Goal: Task Accomplishment & Management: Use online tool/utility

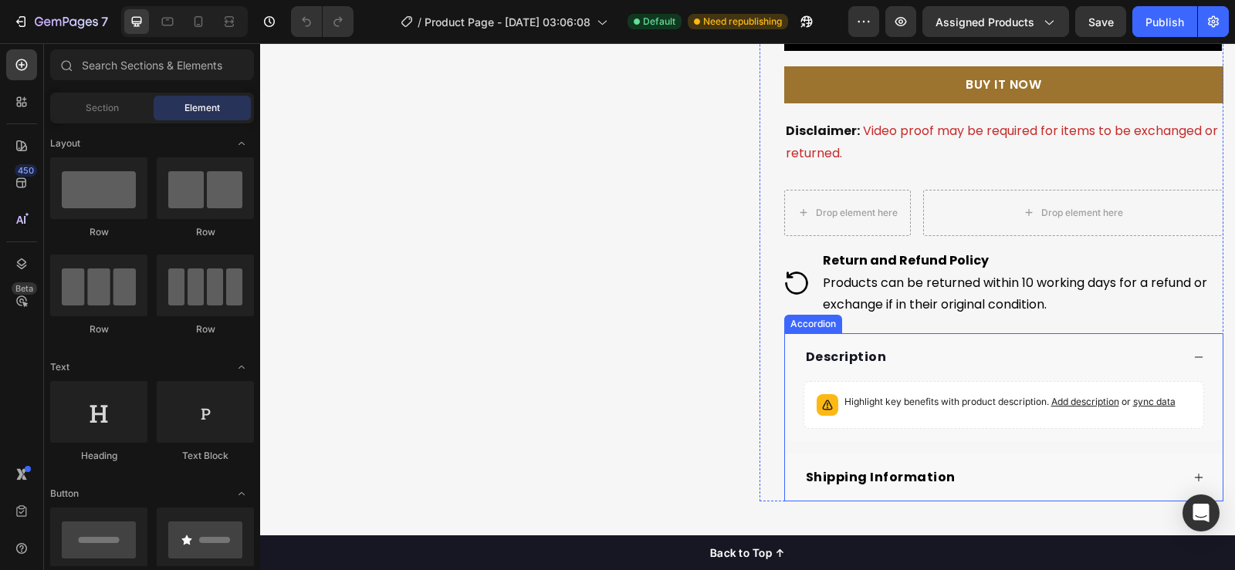
scroll to position [772, 0]
click at [910, 374] on div "Description" at bounding box center [1004, 357] width 438 height 48
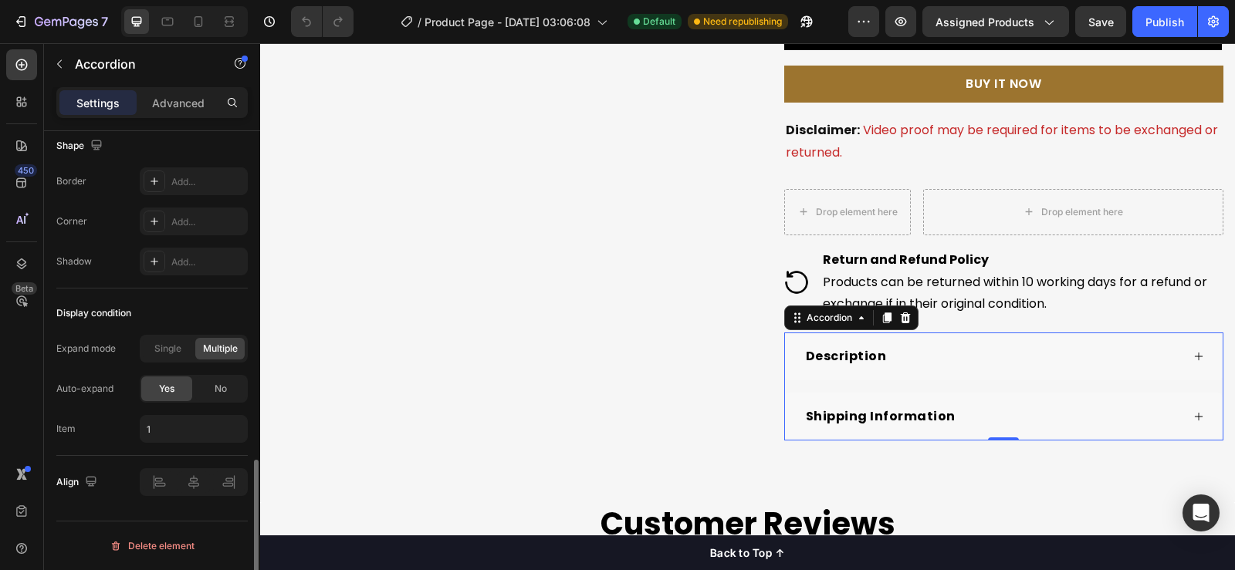
scroll to position [1027, 0]
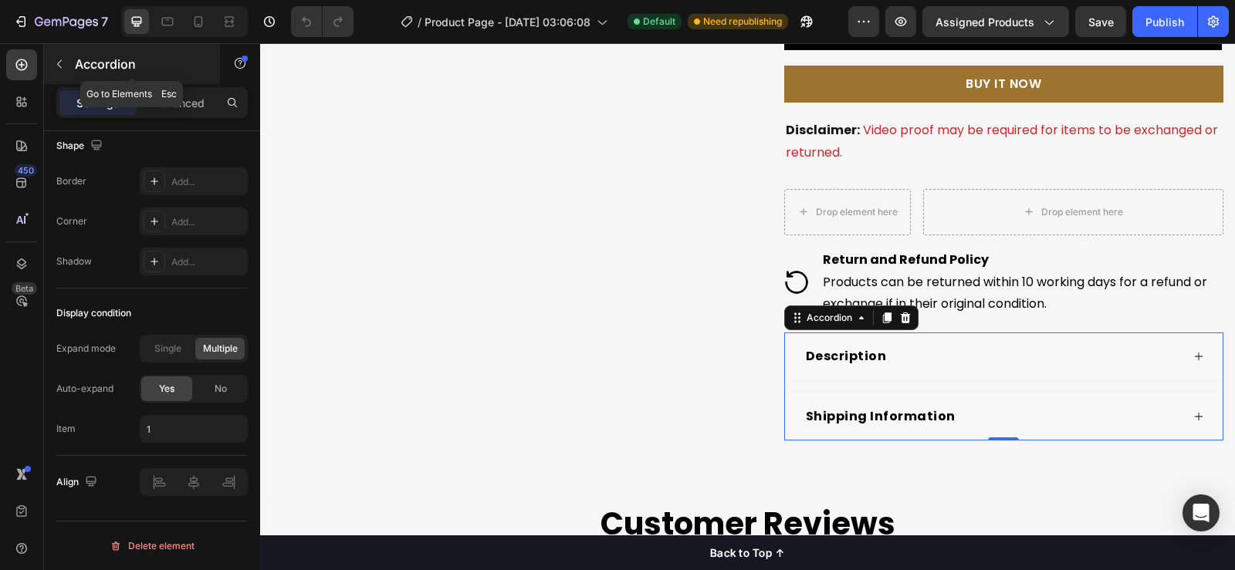
click at [62, 67] on icon "button" at bounding box center [59, 64] width 12 height 12
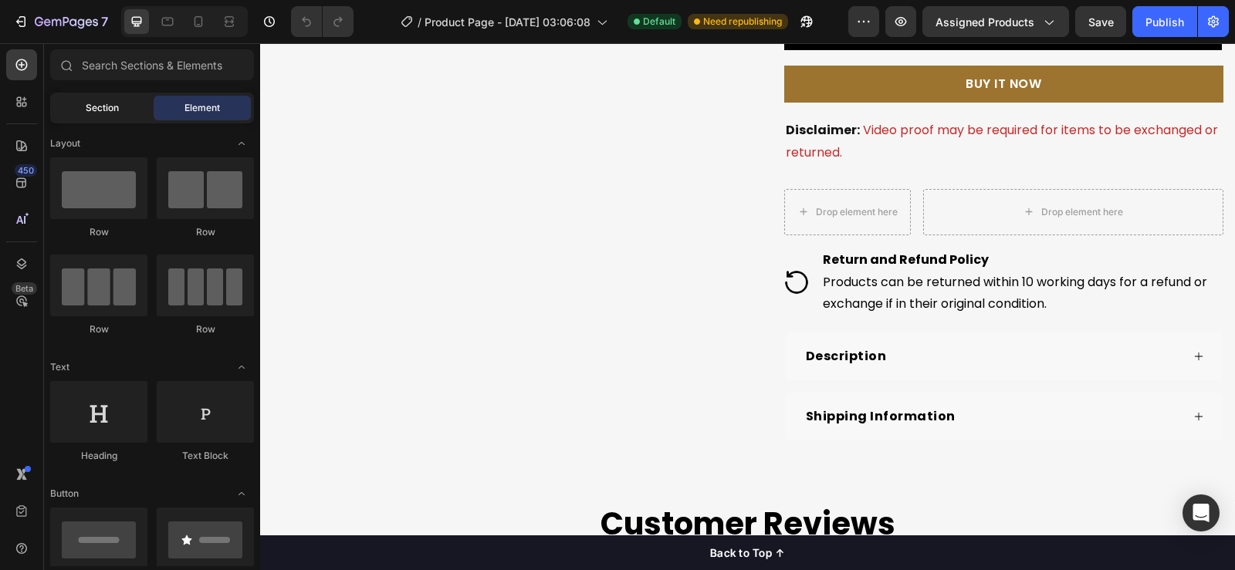
click at [96, 106] on span "Section" at bounding box center [102, 108] width 33 height 14
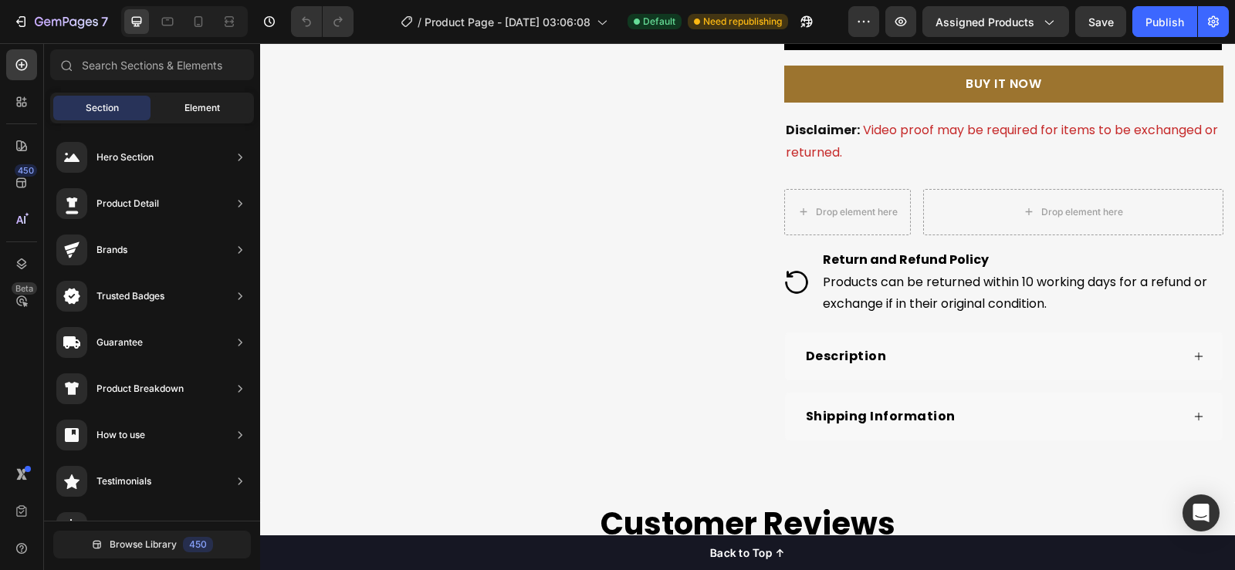
click at [201, 115] on div "Element" at bounding box center [202, 108] width 97 height 25
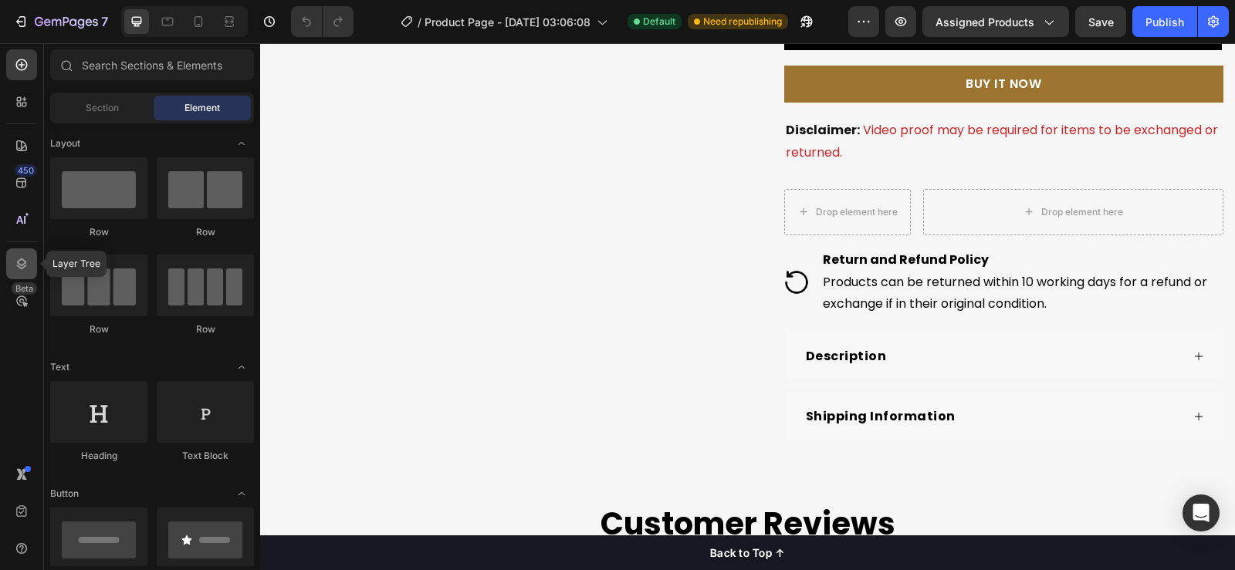
click at [25, 260] on icon at bounding box center [21, 263] width 15 height 15
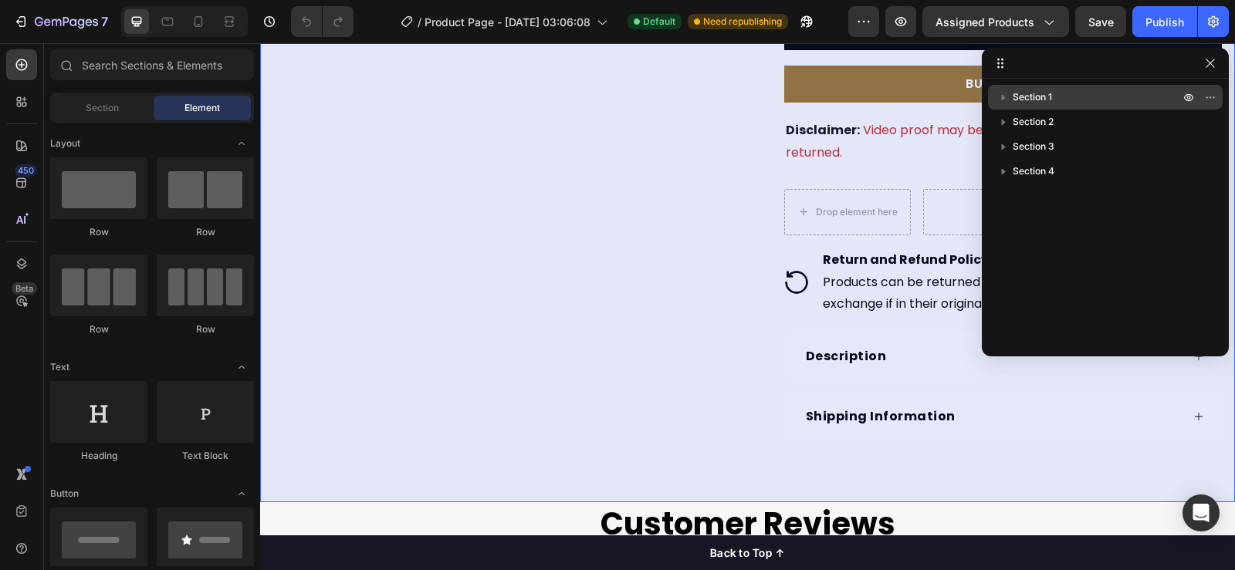
click at [1003, 102] on icon "button" at bounding box center [1003, 97] width 15 height 15
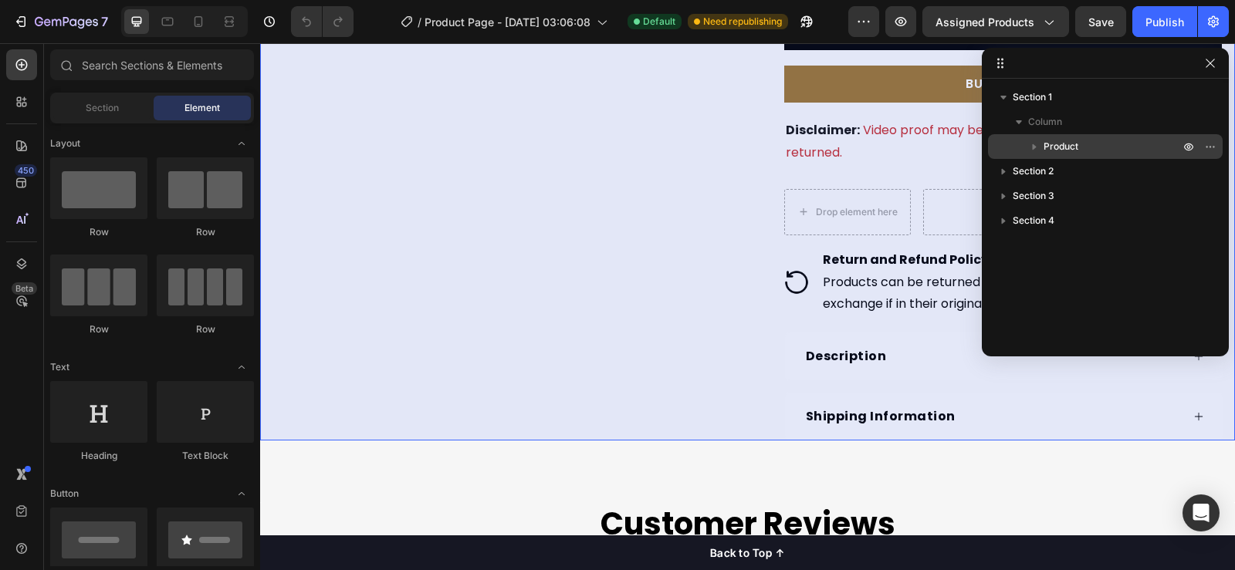
click at [1038, 151] on icon "button" at bounding box center [1034, 146] width 15 height 15
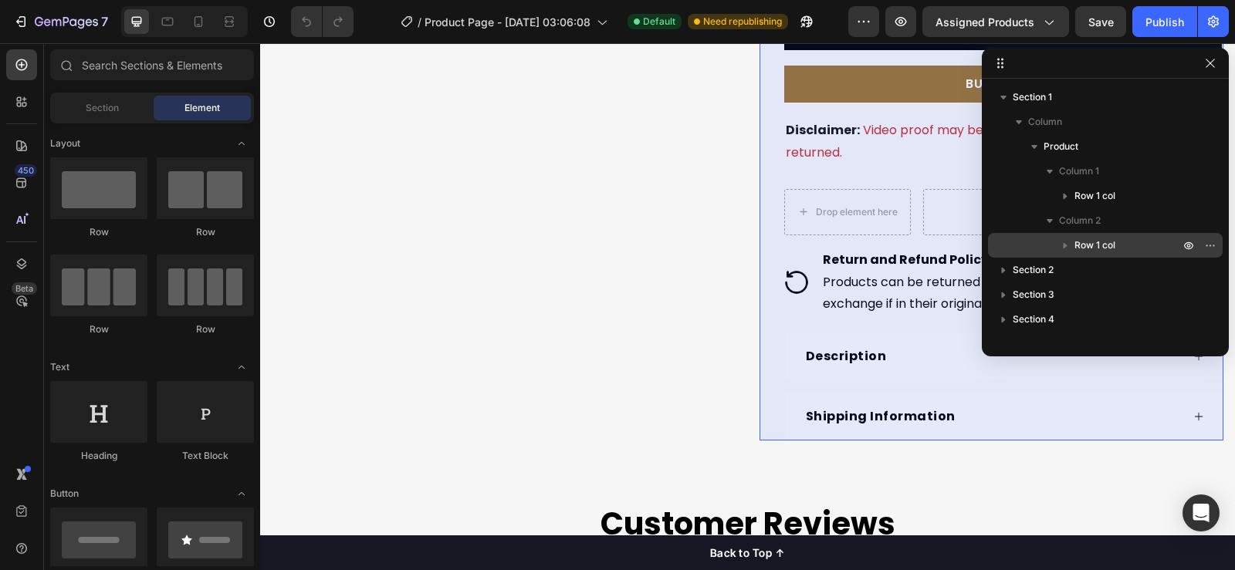
click at [1063, 249] on icon "button" at bounding box center [1065, 245] width 15 height 15
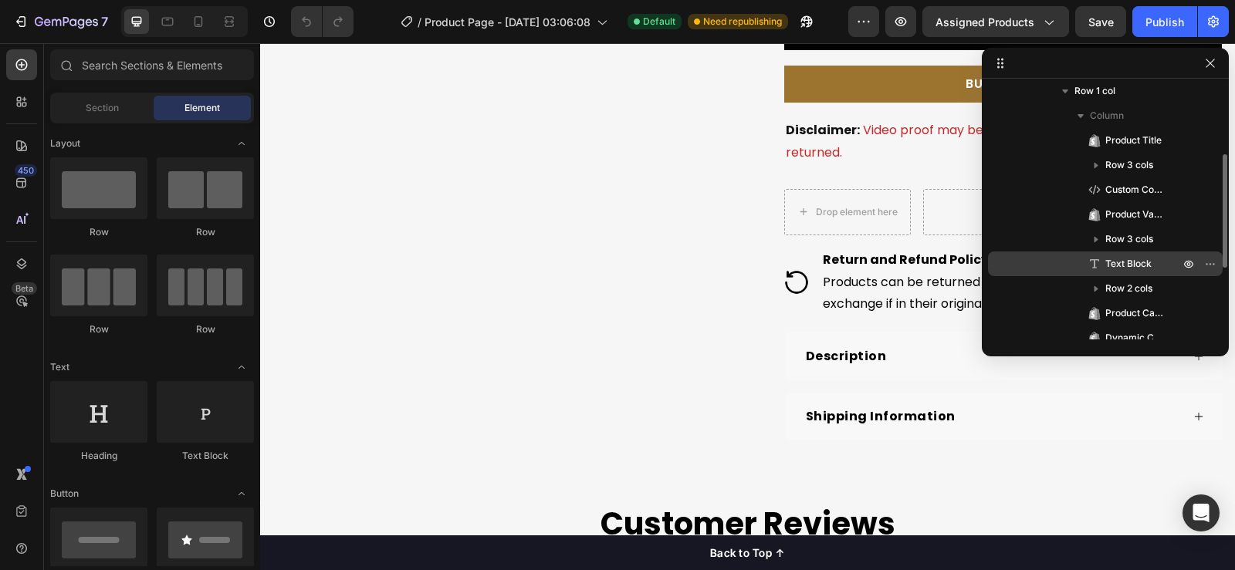
scroll to position [313, 0]
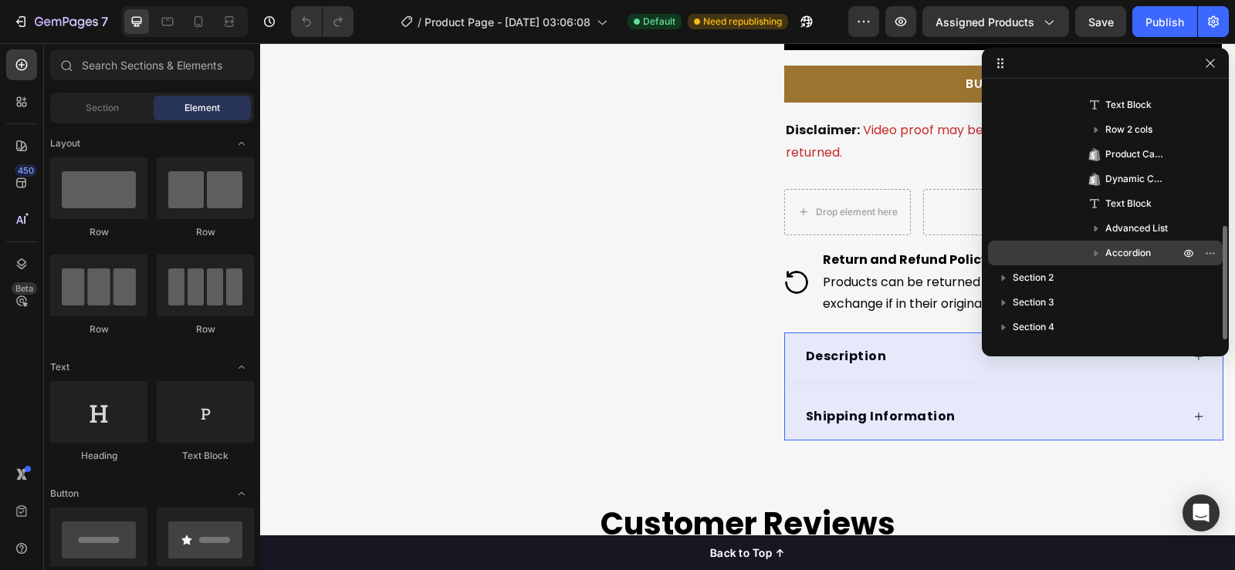
click at [1098, 249] on icon "button" at bounding box center [1095, 252] width 15 height 15
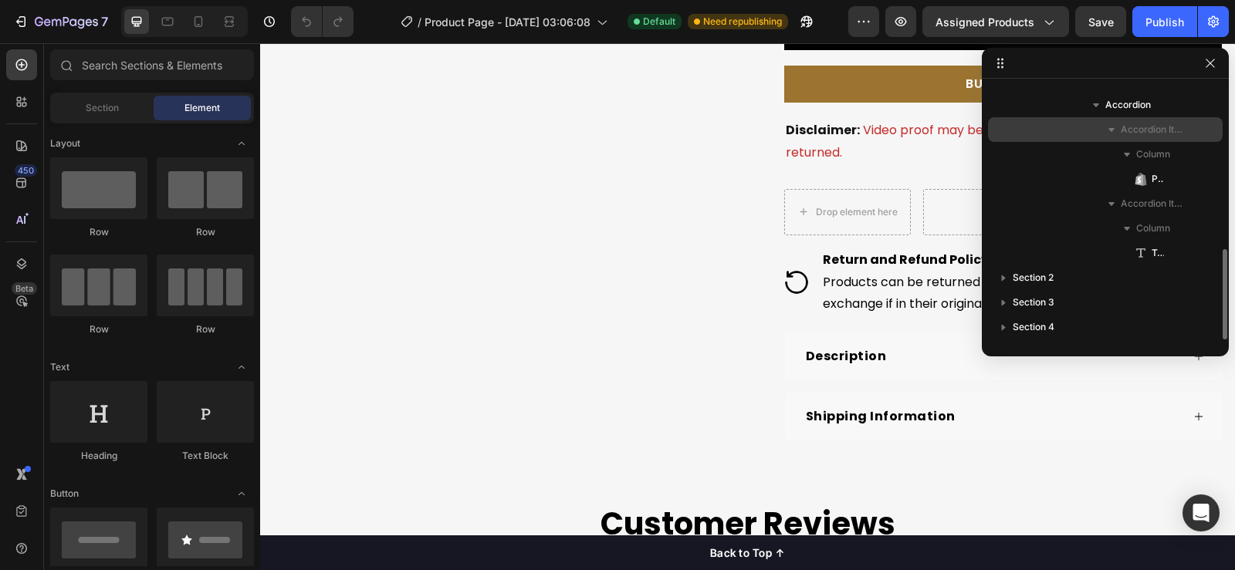
click at [1129, 133] on span "Accordion Item" at bounding box center [1152, 129] width 62 height 15
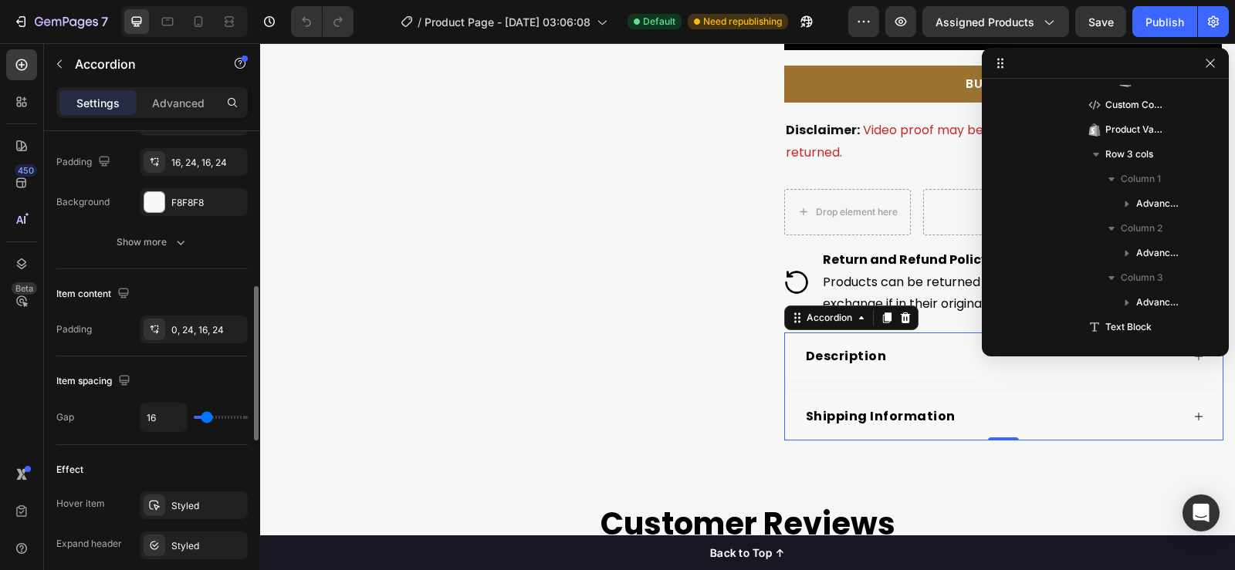
scroll to position [332, 0]
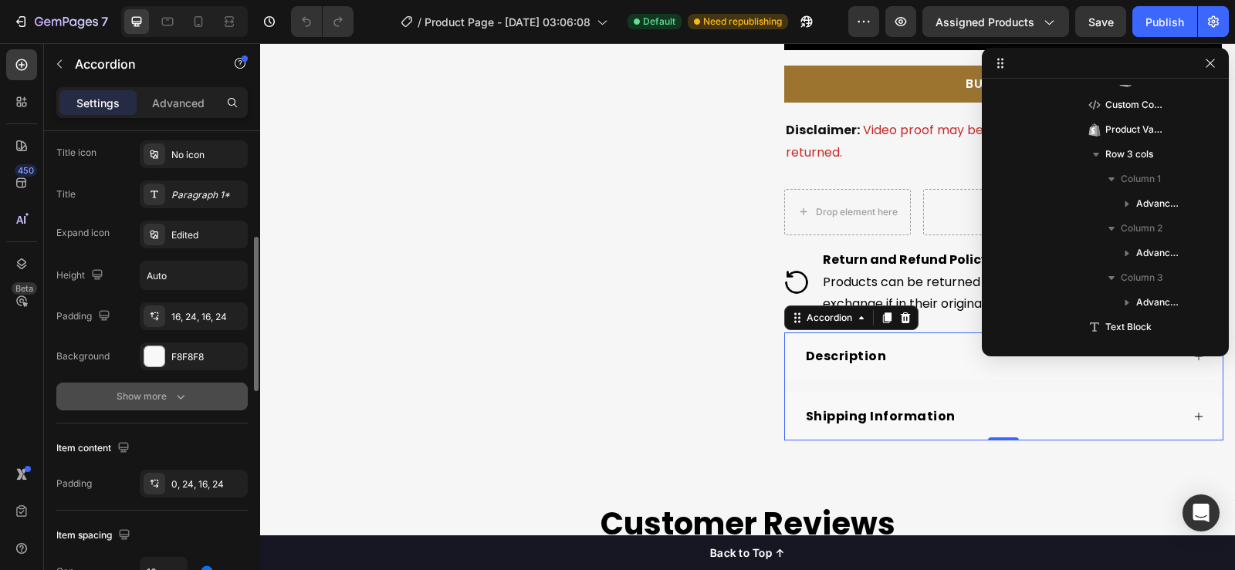
click at [180, 398] on icon "button" at bounding box center [180, 396] width 15 height 15
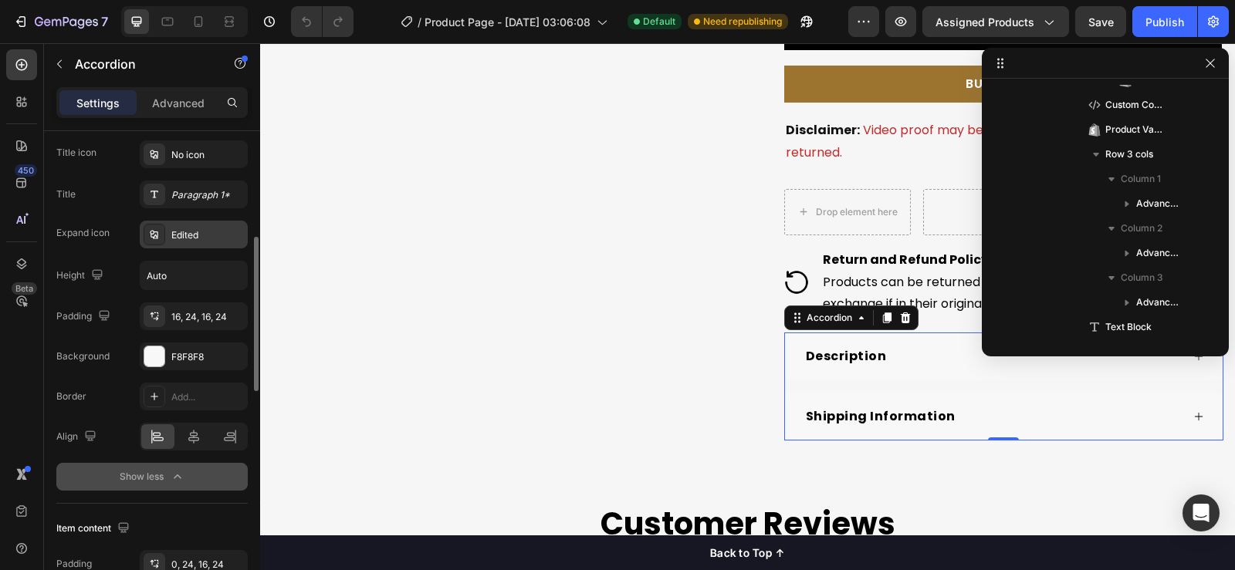
click at [180, 234] on div "Edited" at bounding box center [207, 235] width 73 height 14
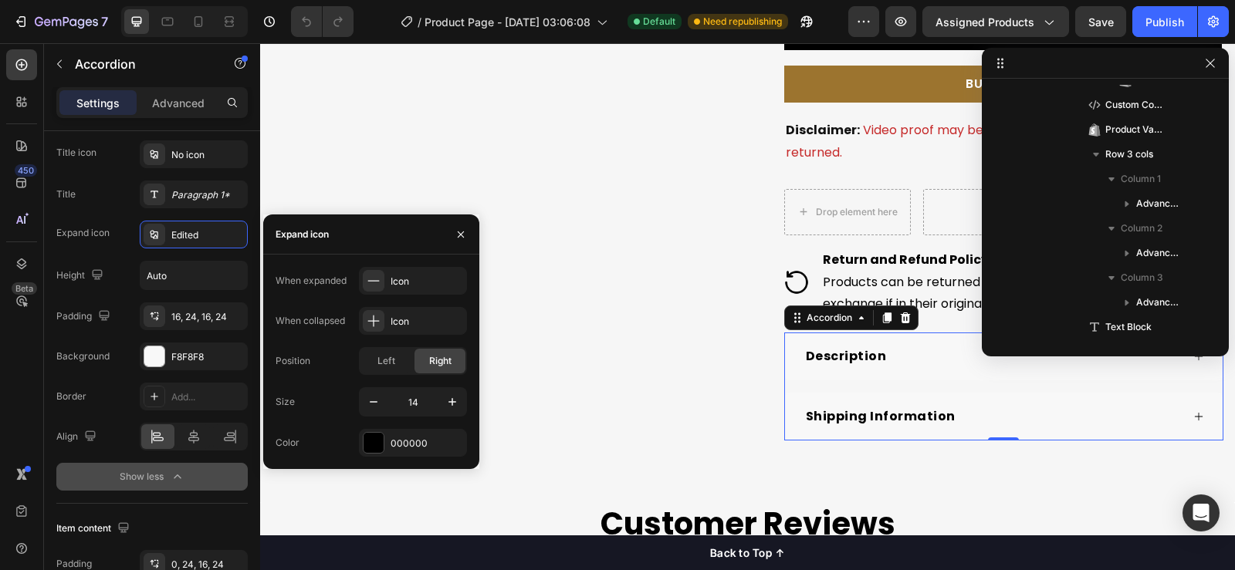
click at [107, 405] on div "Border Add..." at bounding box center [151, 397] width 191 height 28
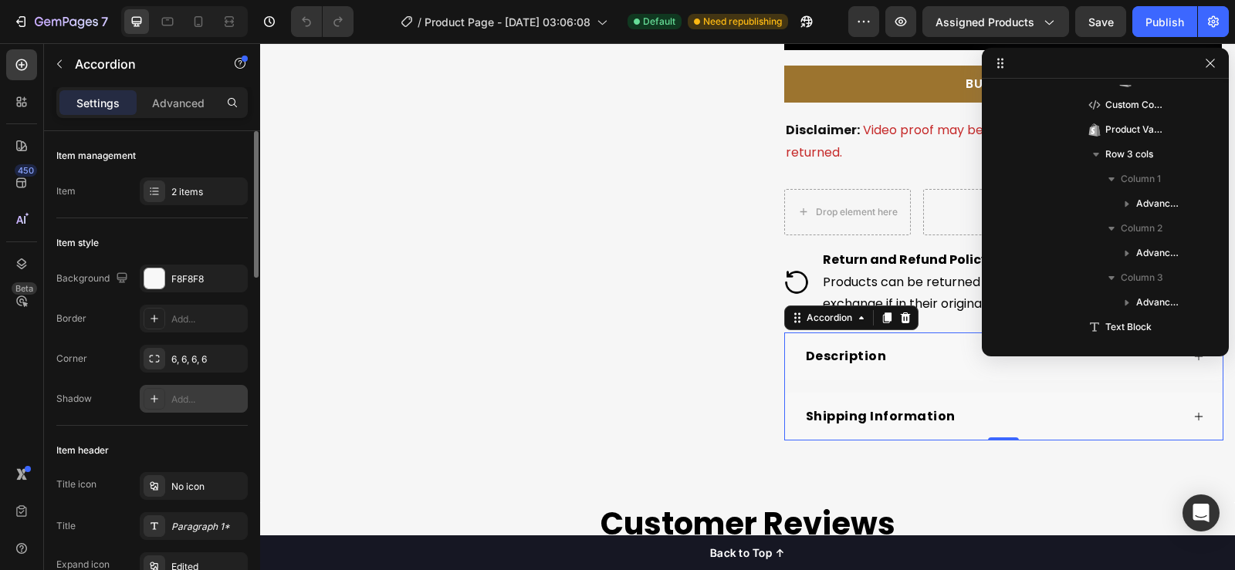
scroll to position [0, 0]
click at [171, 100] on p "Advanced" at bounding box center [178, 103] width 52 height 16
type input "100%"
type input "100"
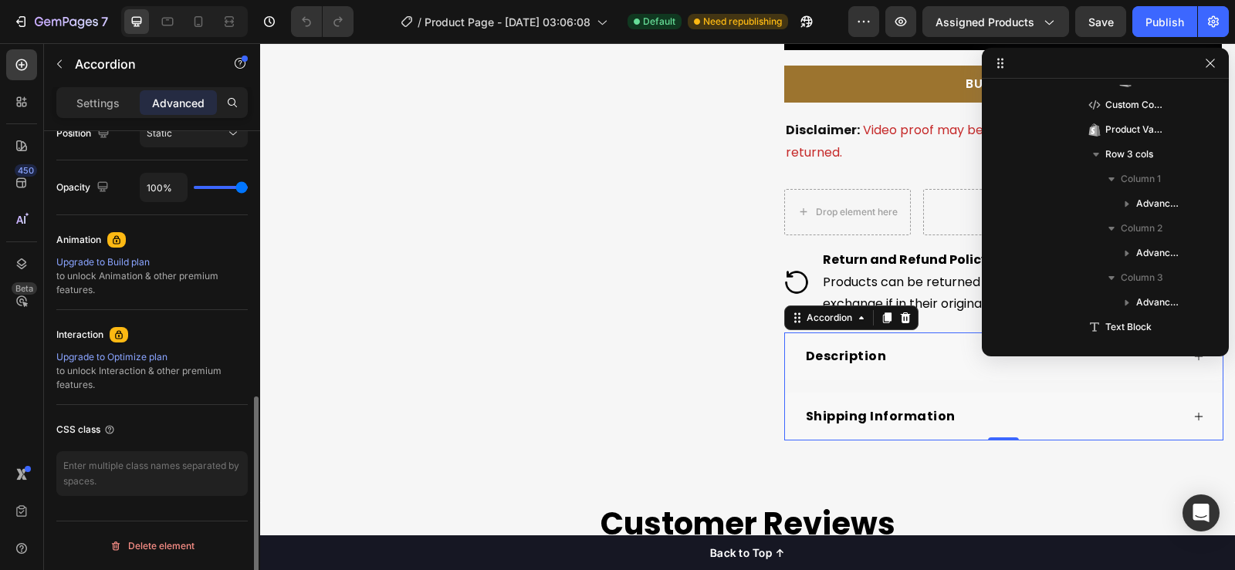
scroll to position [588, 0]
click at [1210, 69] on icon "button" at bounding box center [1210, 63] width 12 height 12
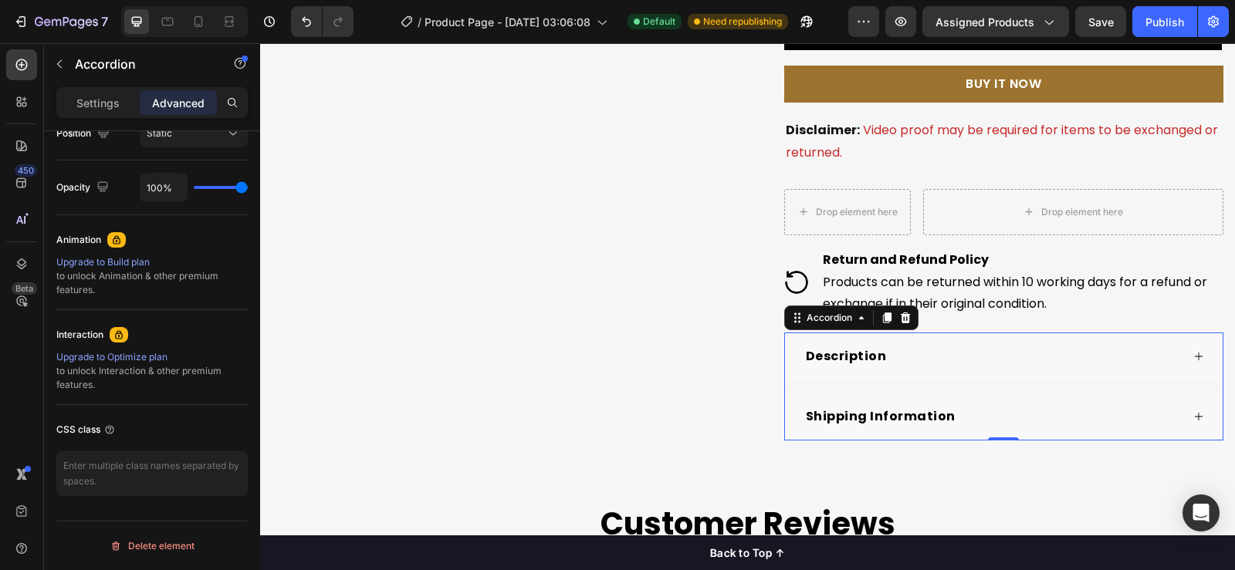
click at [1193, 361] on div "Description" at bounding box center [1004, 357] width 438 height 48
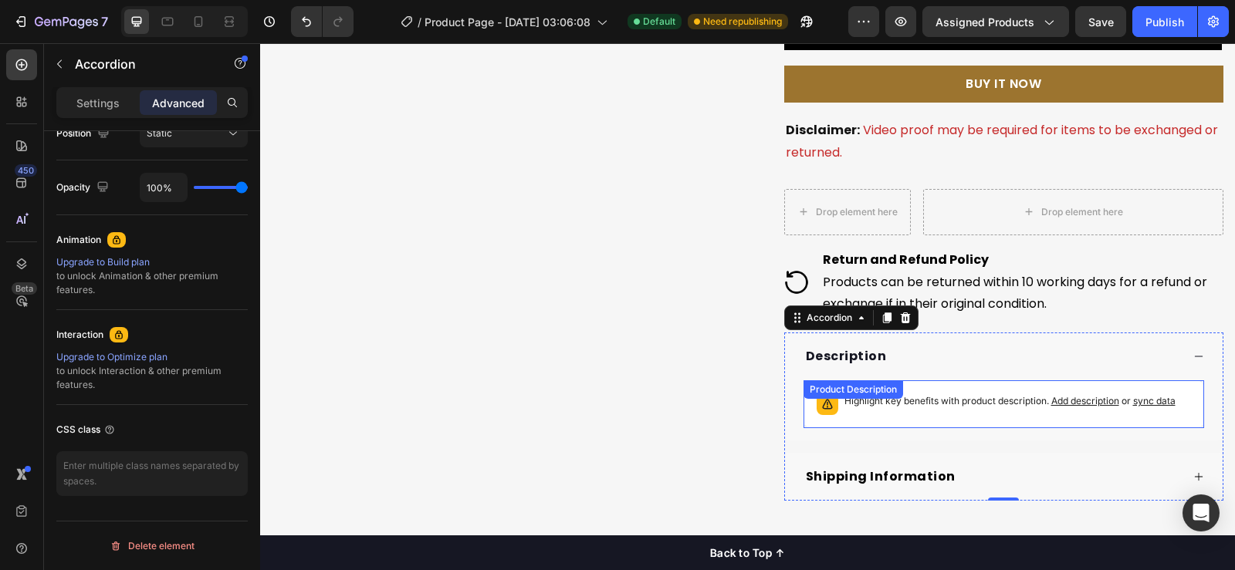
click at [947, 412] on div "Highlight key benefits with product description. Add description or sync data" at bounding box center [1010, 405] width 331 height 22
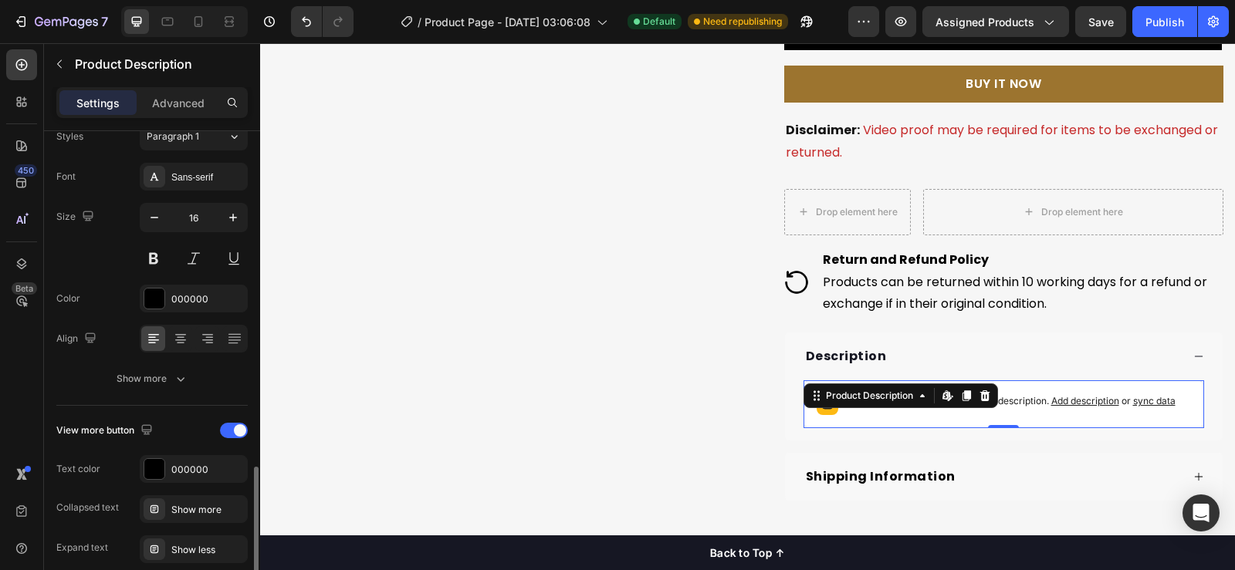
scroll to position [303, 0]
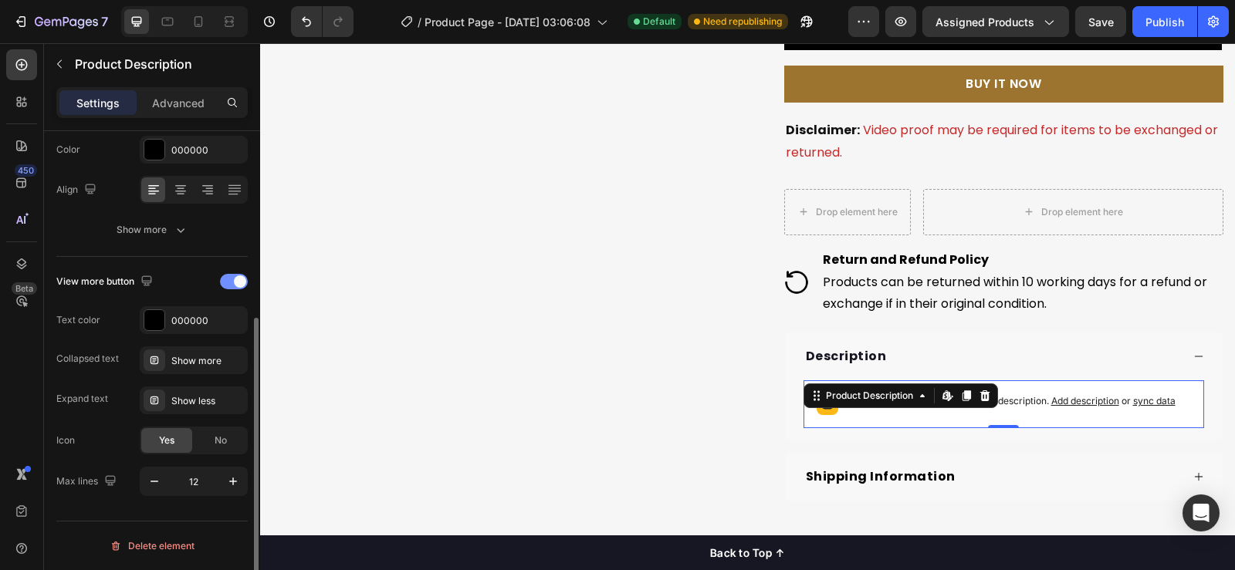
click at [231, 286] on div at bounding box center [234, 281] width 28 height 15
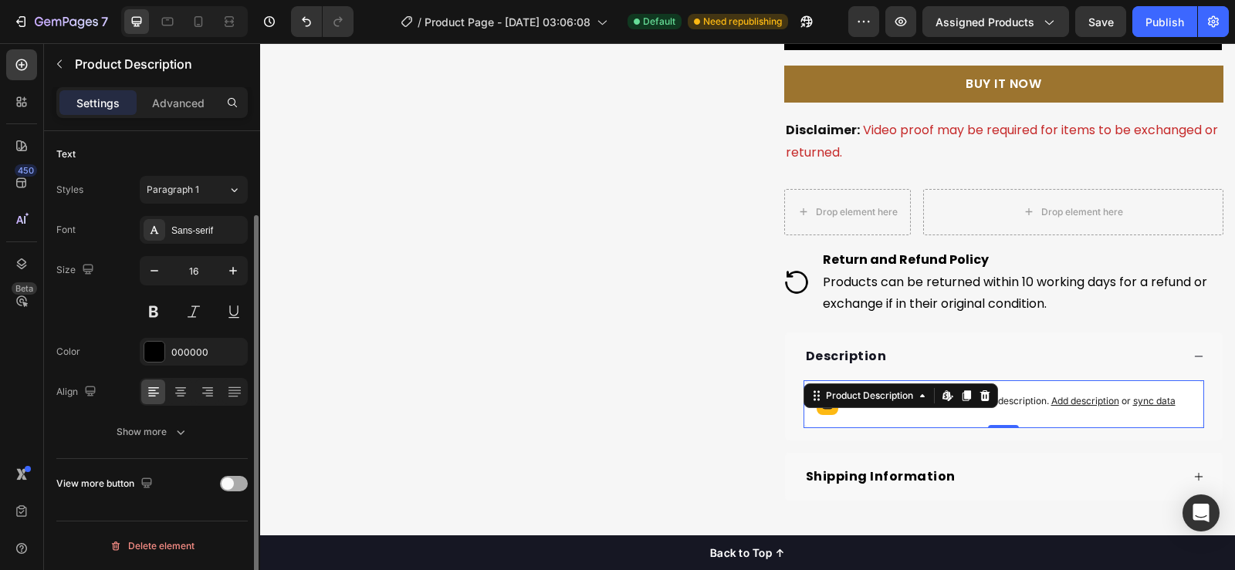
scroll to position [101, 0]
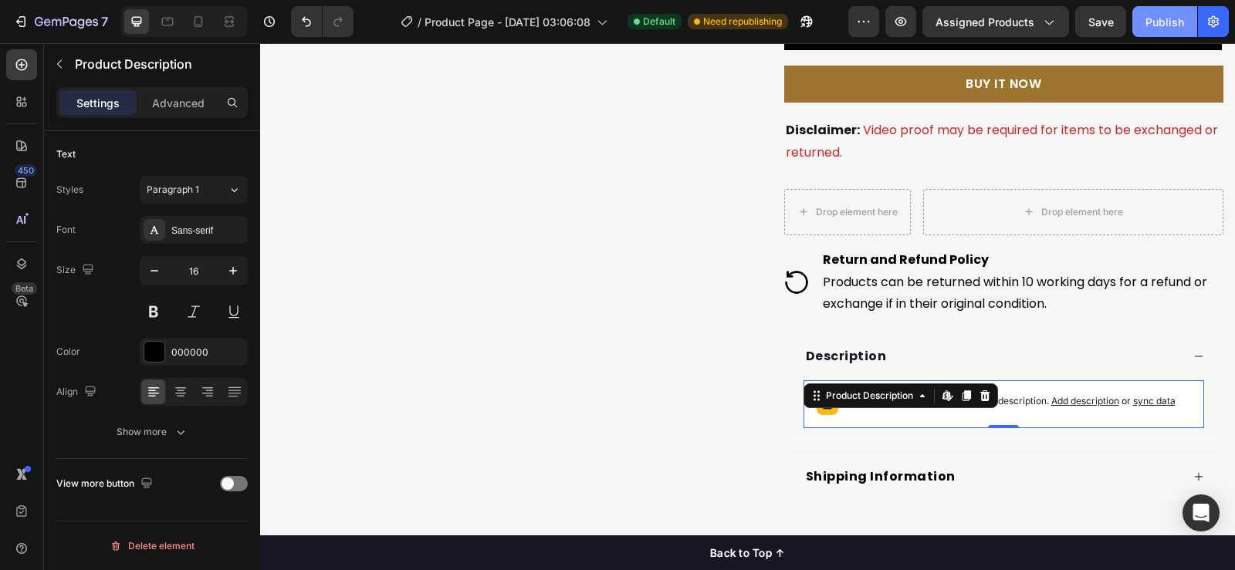
click at [1163, 29] on div "Publish" at bounding box center [1165, 22] width 39 height 16
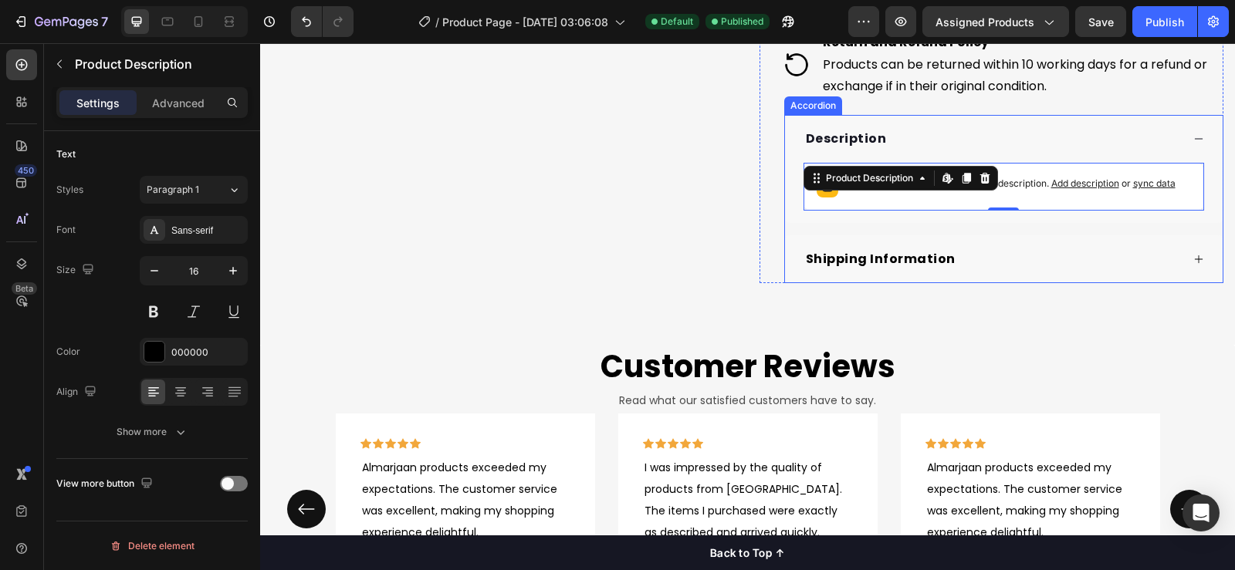
scroll to position [1004, 0]
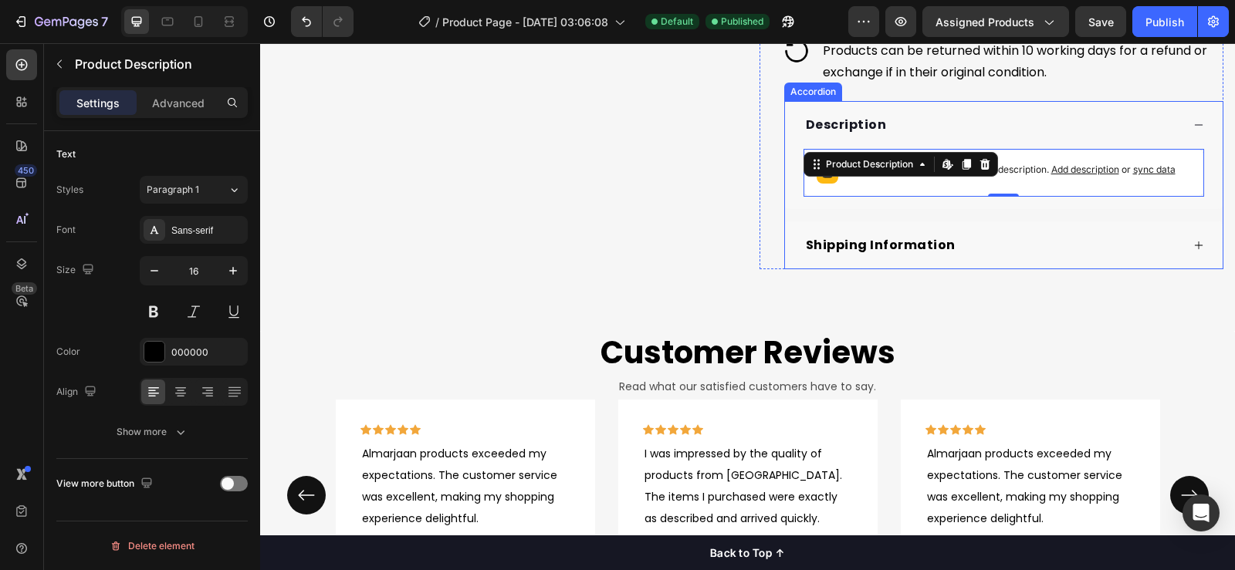
click at [811, 213] on div "Description Highlight key benefits with product description. Add description or…" at bounding box center [1004, 185] width 440 height 168
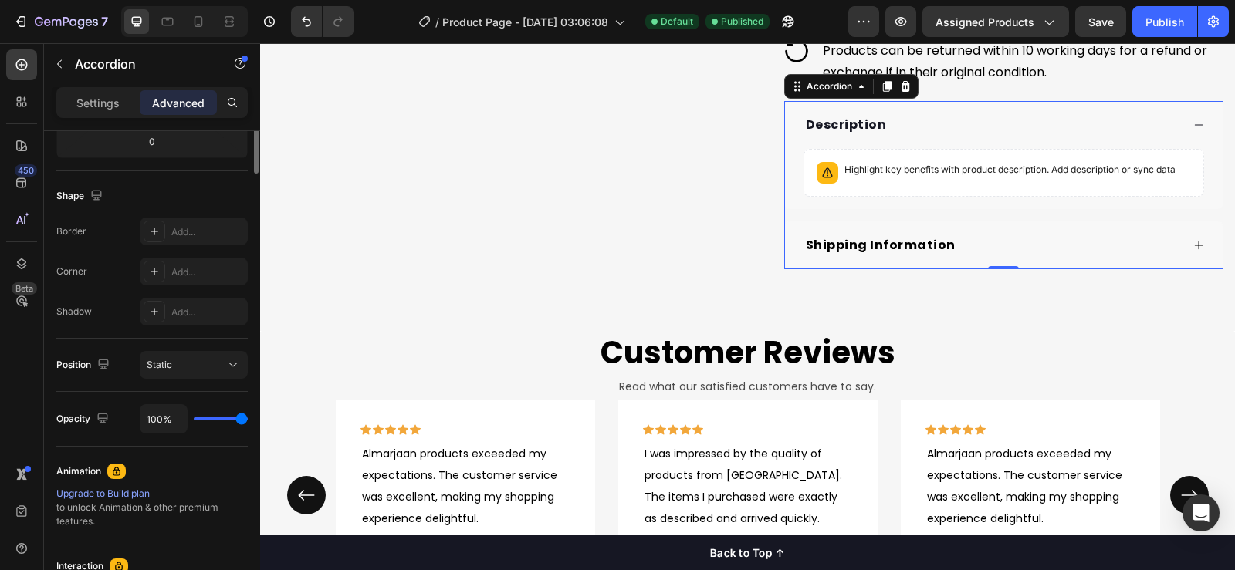
scroll to position [125, 0]
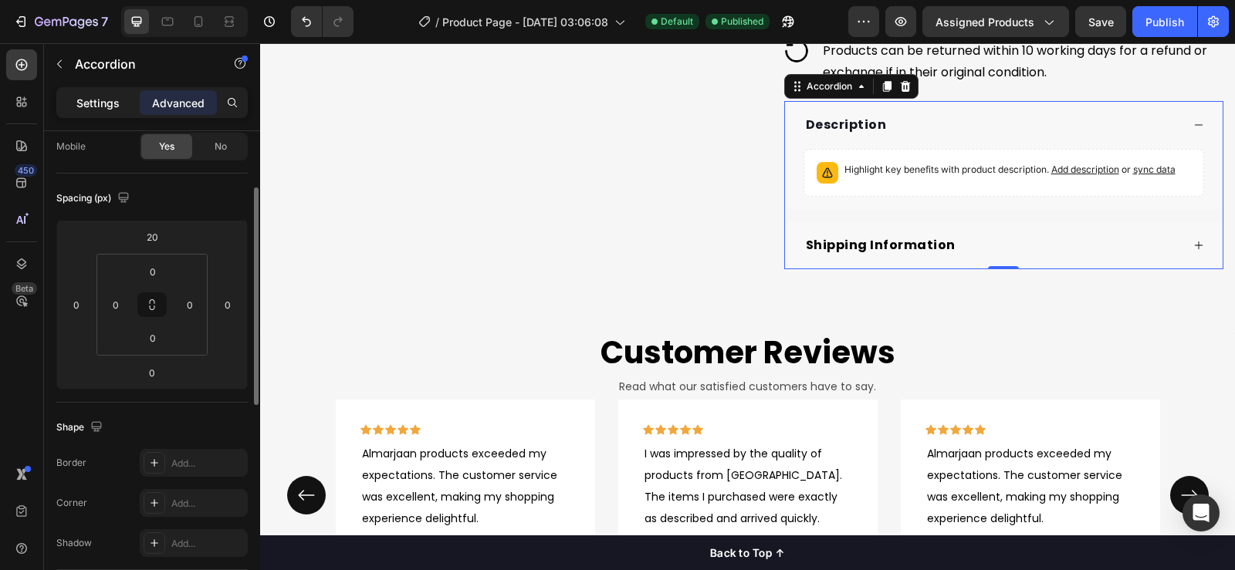
click at [105, 104] on p "Settings" at bounding box center [97, 103] width 43 height 16
type input "16"
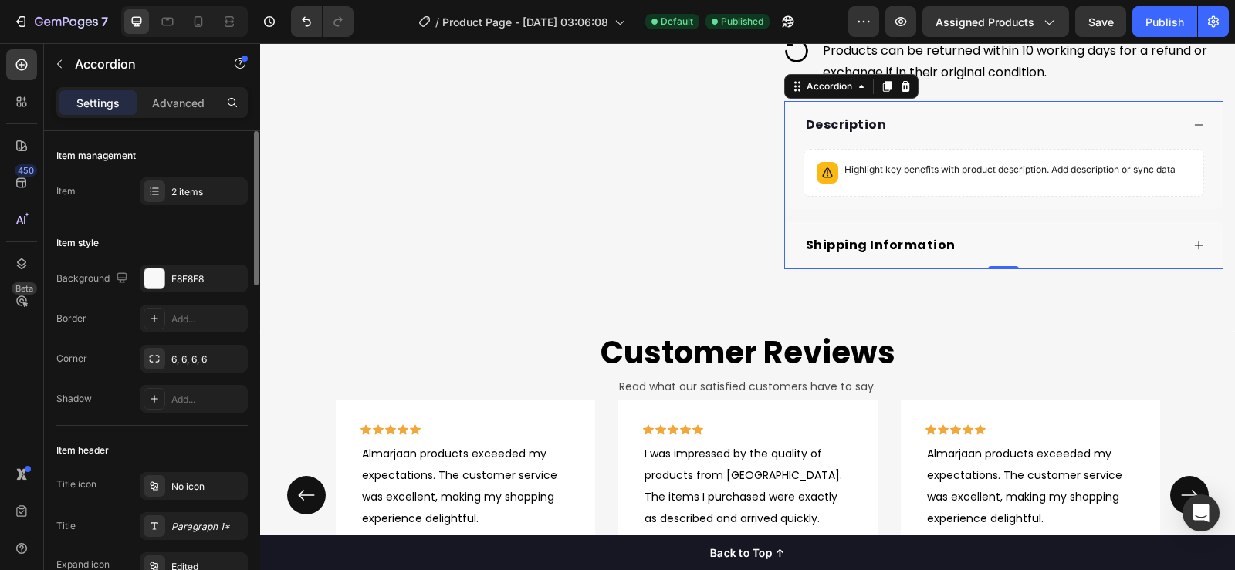
scroll to position [232, 0]
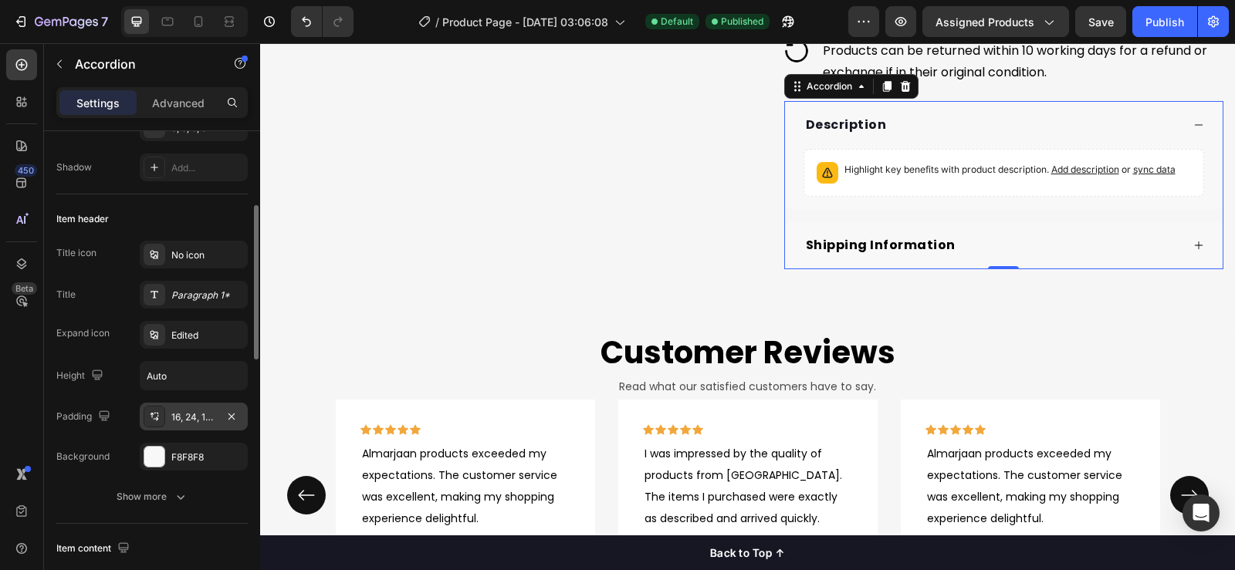
click at [159, 415] on icon at bounding box center [154, 417] width 12 height 12
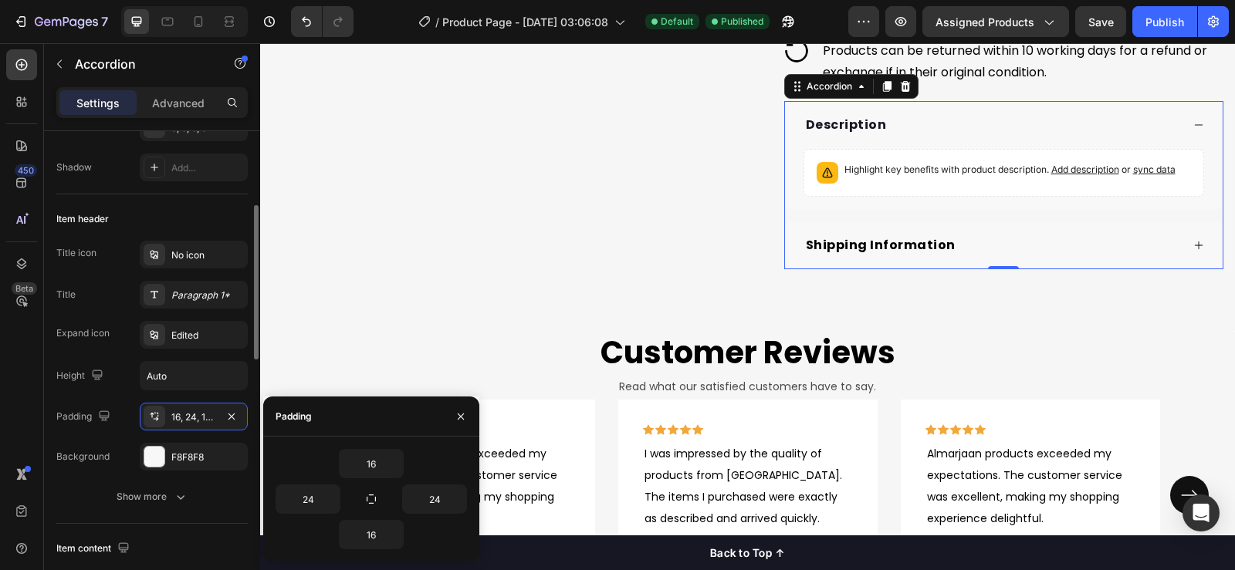
drag, startPoint x: 111, startPoint y: 392, endPoint x: 130, endPoint y: 403, distance: 22.1
click at [110, 392] on div "Title icon No icon Title Paragraph 1* Expand icon Edited Height Auto Padding 16…" at bounding box center [151, 356] width 191 height 230
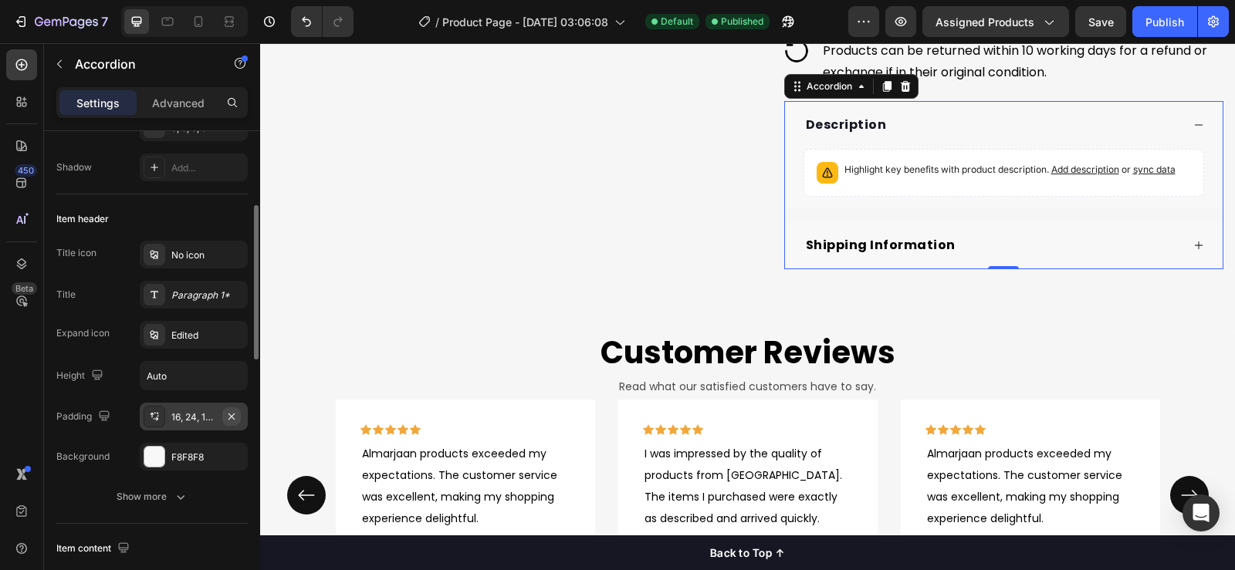
click at [229, 417] on icon "button" at bounding box center [231, 417] width 12 height 12
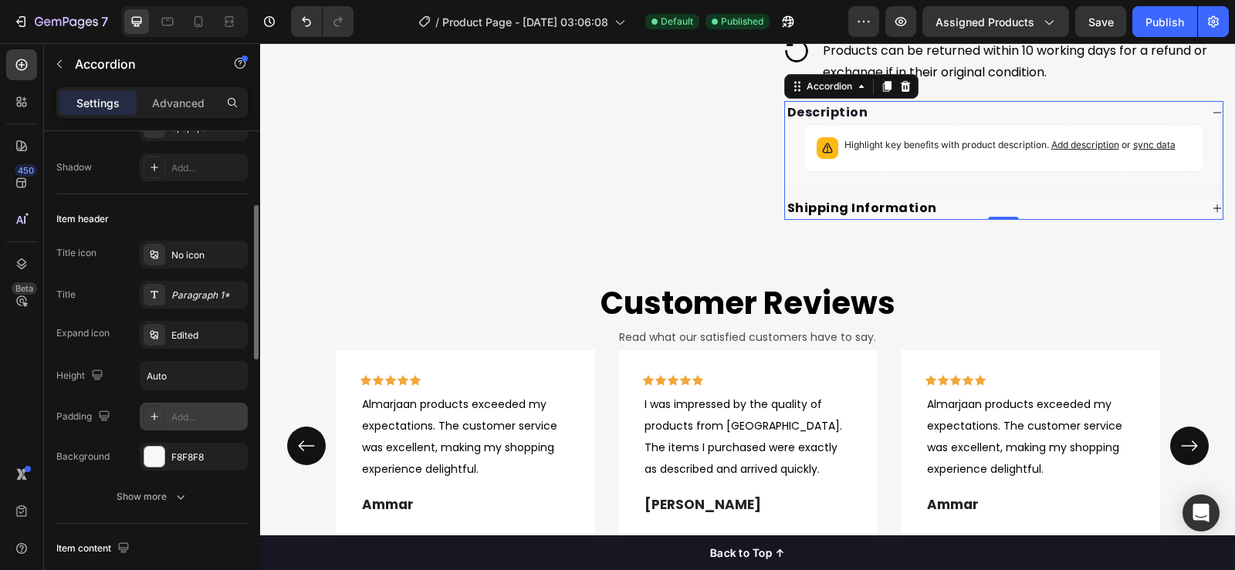
click at [226, 419] on div "Add..." at bounding box center [207, 418] width 73 height 14
type input "16"
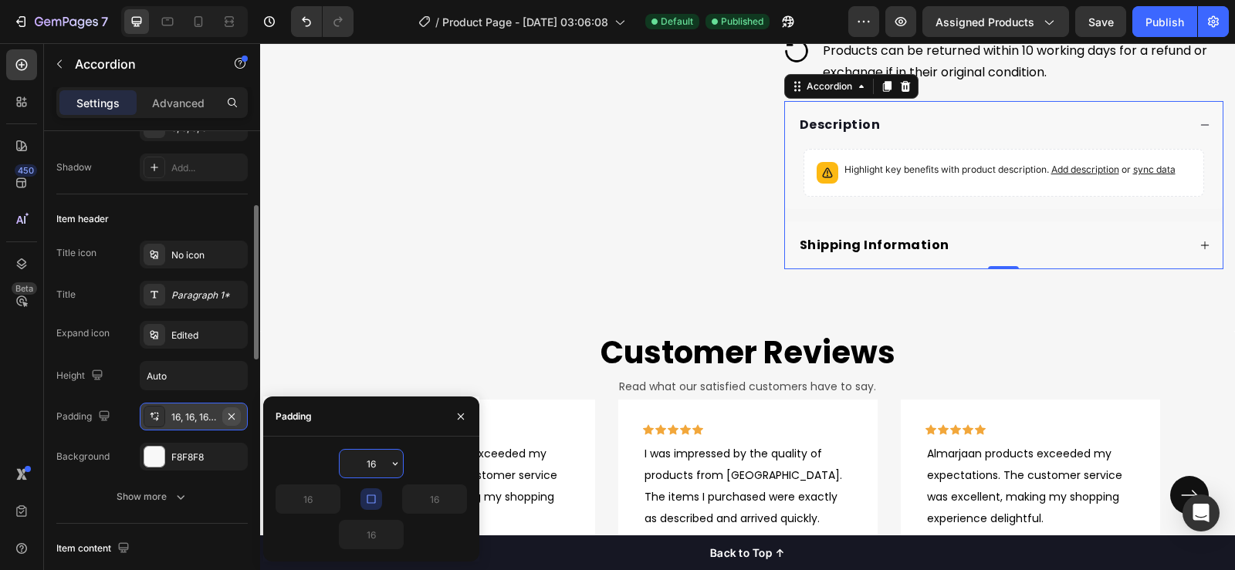
click at [232, 415] on icon "button" at bounding box center [231, 416] width 6 height 6
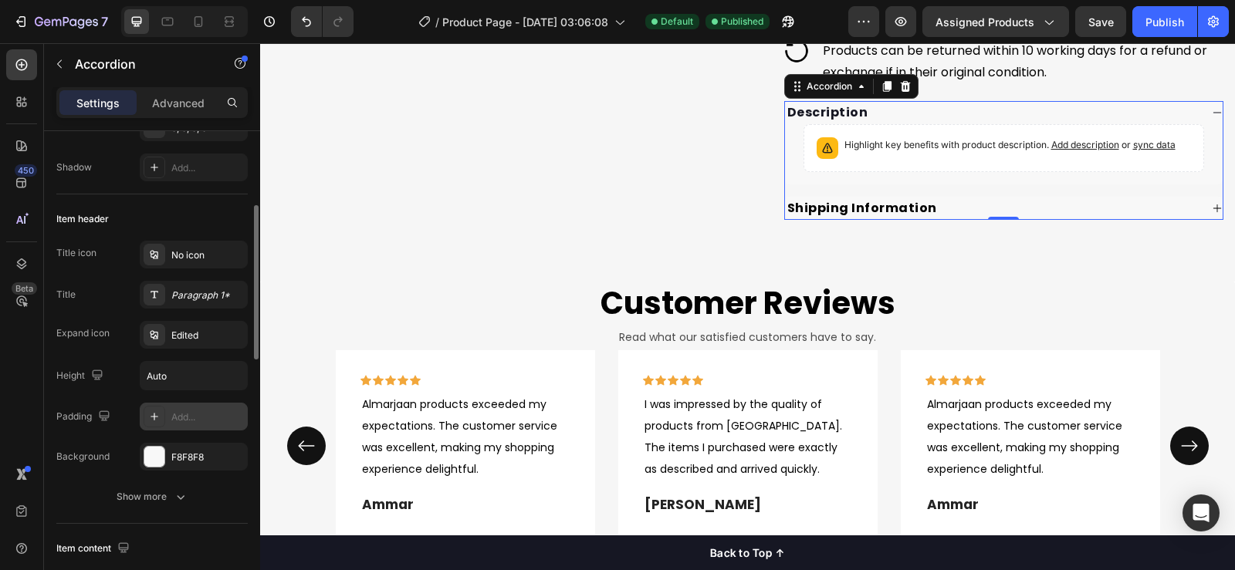
click at [232, 415] on div "Add..." at bounding box center [207, 418] width 73 height 14
type input "16"
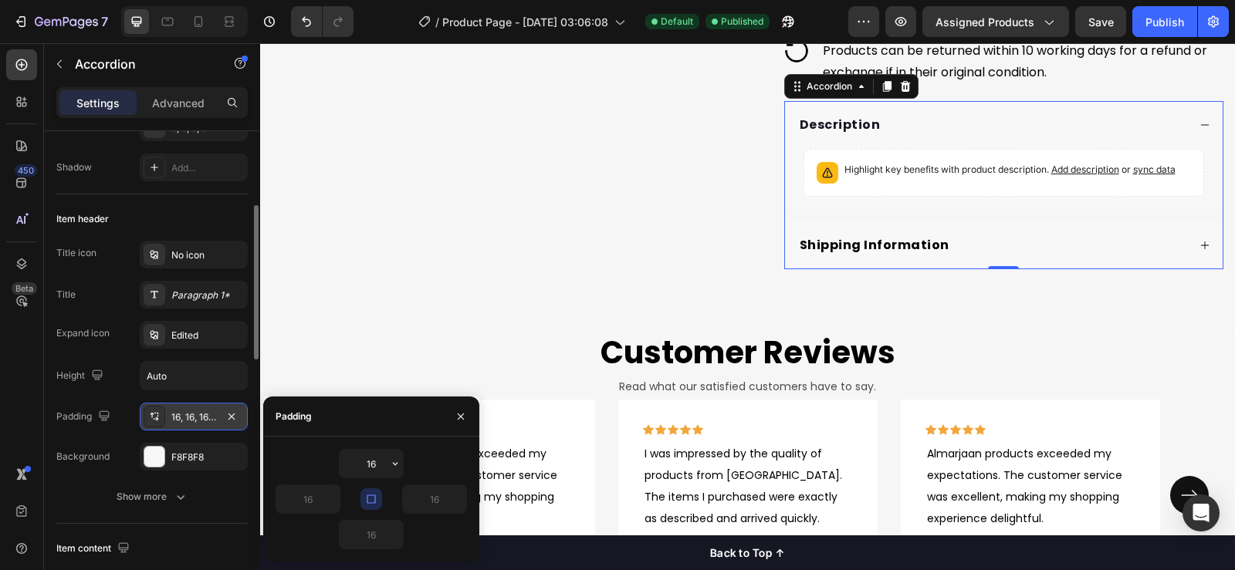
click at [232, 415] on icon "button" at bounding box center [231, 416] width 6 height 6
type input "0"
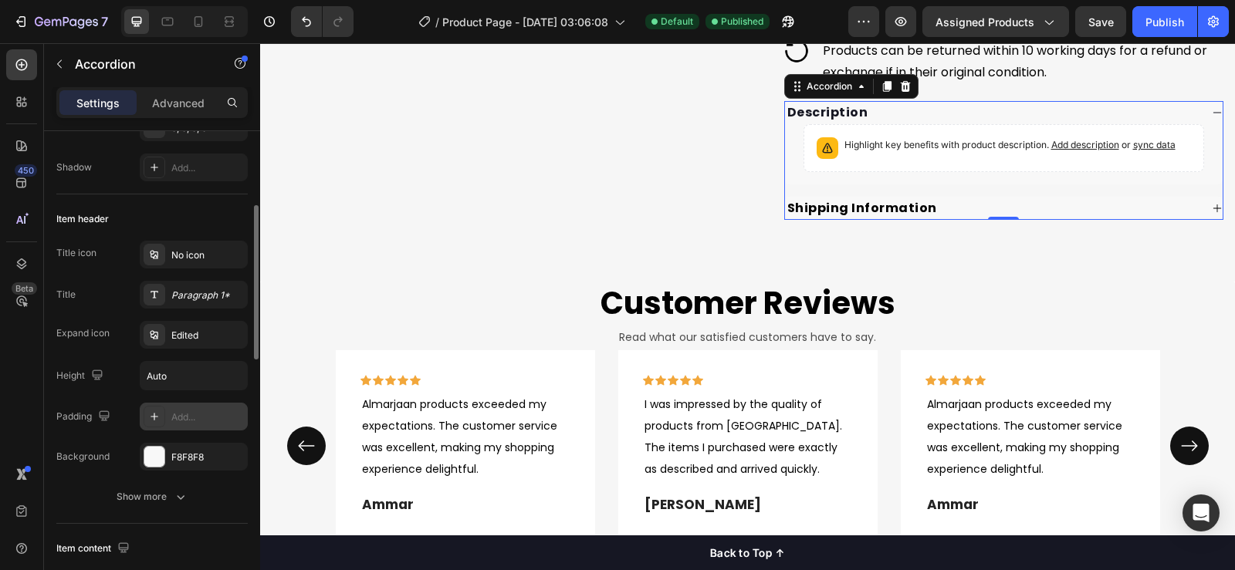
click at [232, 415] on div "Add..." at bounding box center [207, 418] width 73 height 14
type input "16"
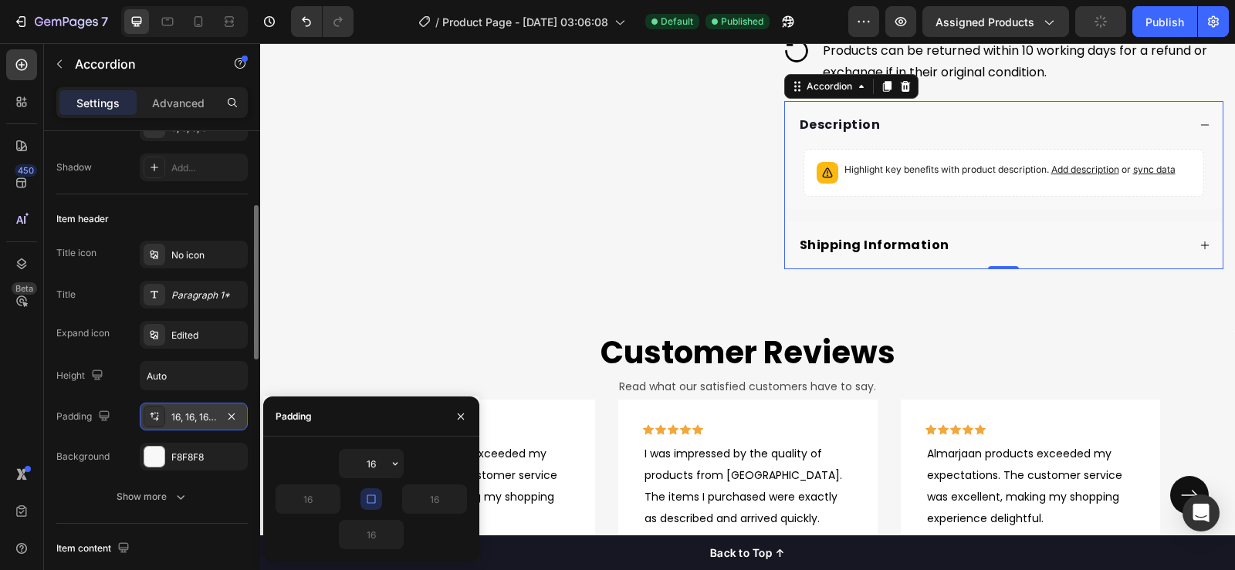
click at [232, 415] on icon "button" at bounding box center [231, 416] width 6 height 6
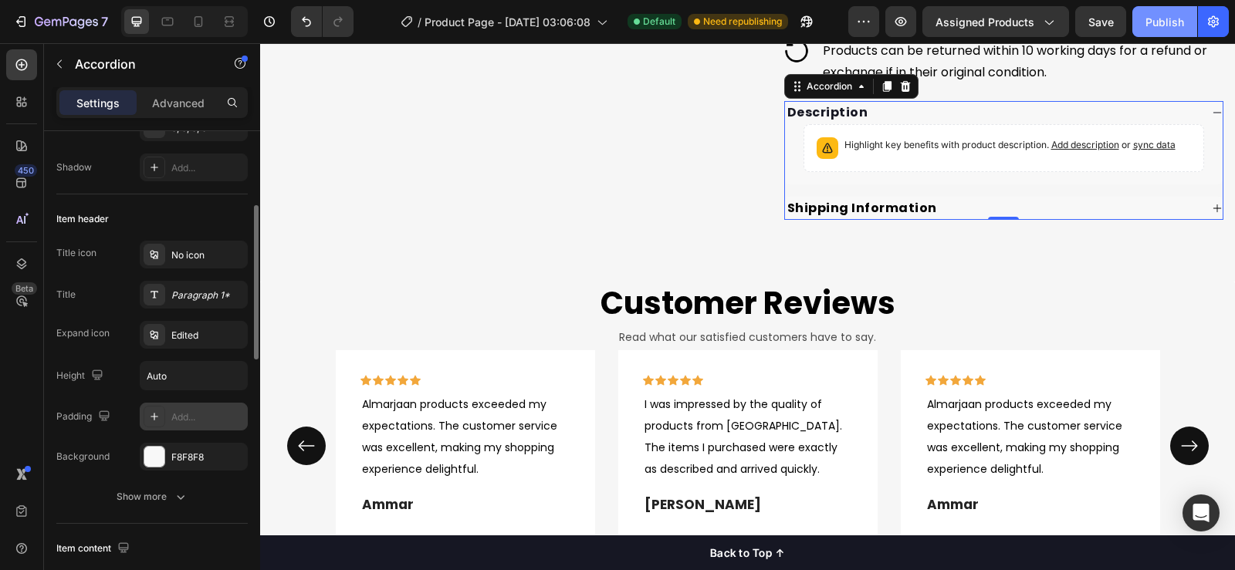
click at [1167, 24] on div "Publish" at bounding box center [1165, 22] width 39 height 16
click at [209, 421] on div "Add..." at bounding box center [207, 418] width 73 height 14
type input "16"
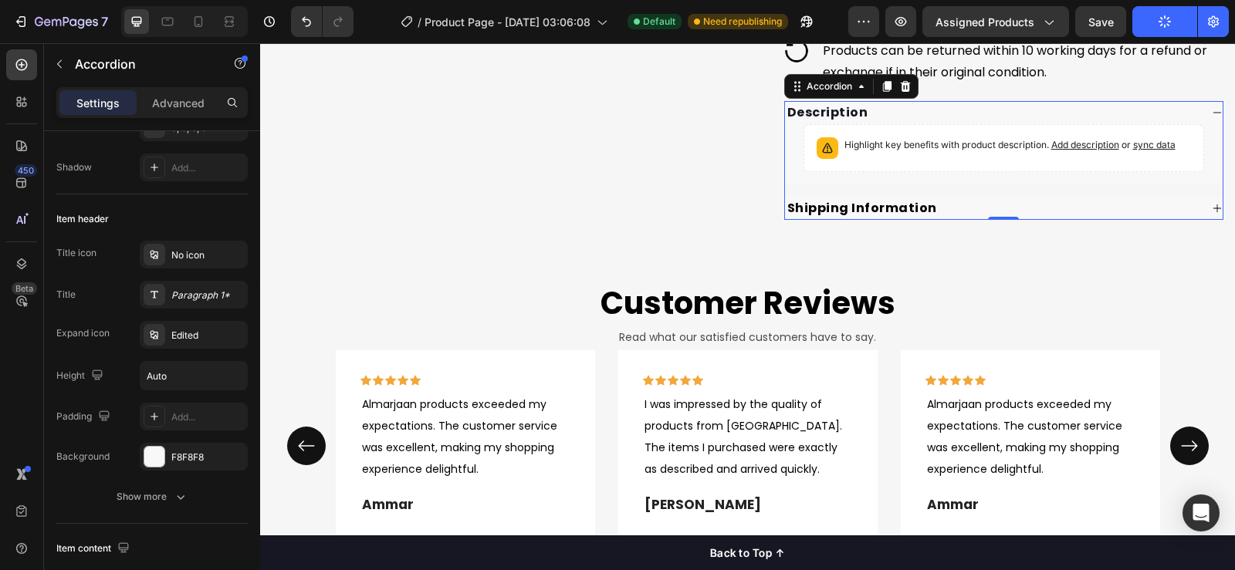
type input "16"
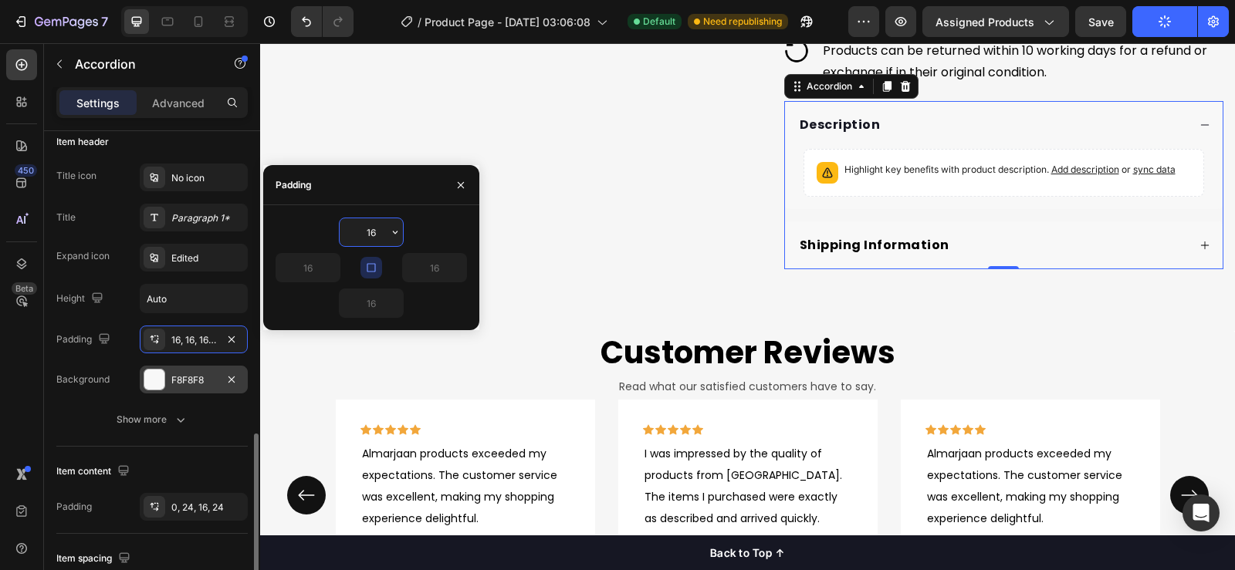
scroll to position [540, 0]
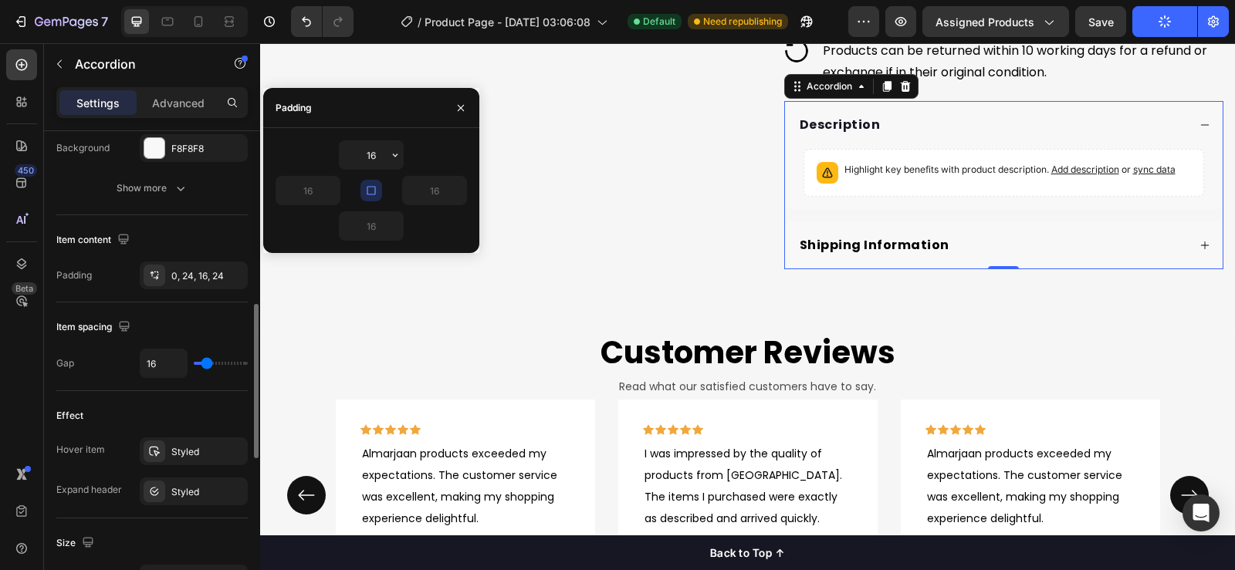
click at [103, 312] on div "Item spacing Gap 16" at bounding box center [151, 347] width 191 height 89
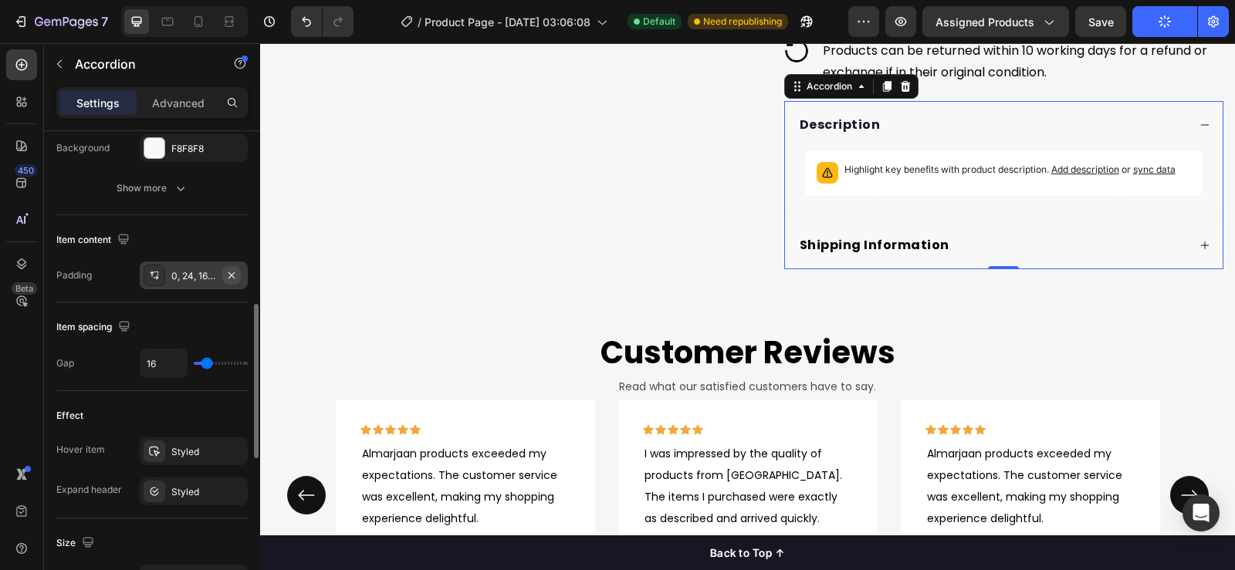
click at [231, 276] on icon "button" at bounding box center [231, 275] width 6 height 6
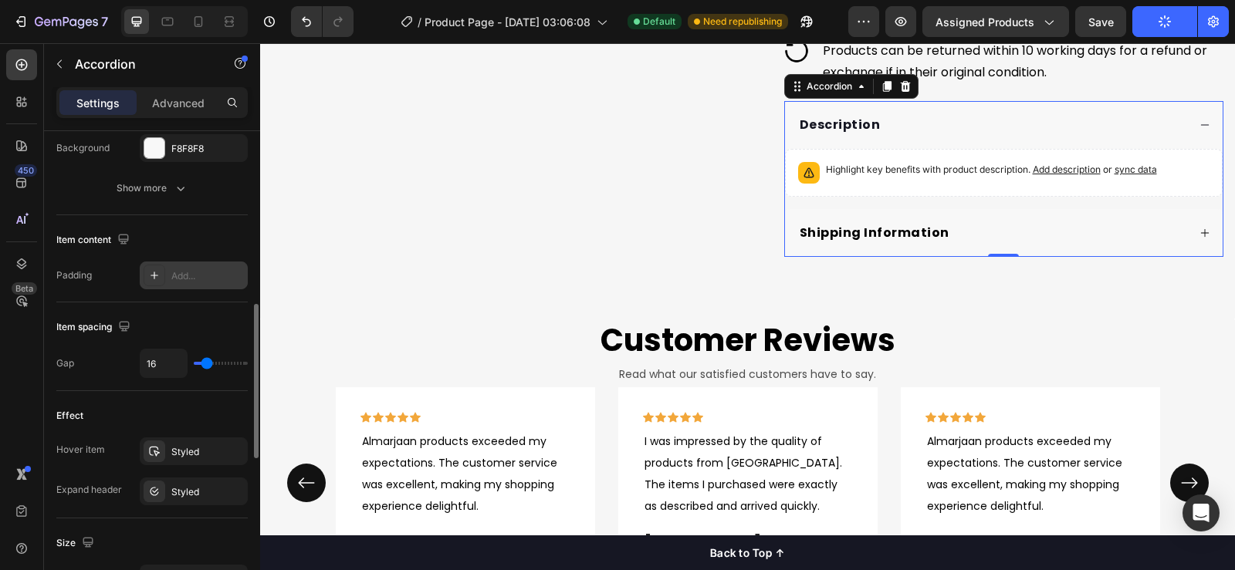
click at [231, 276] on div "Add..." at bounding box center [207, 276] width 73 height 14
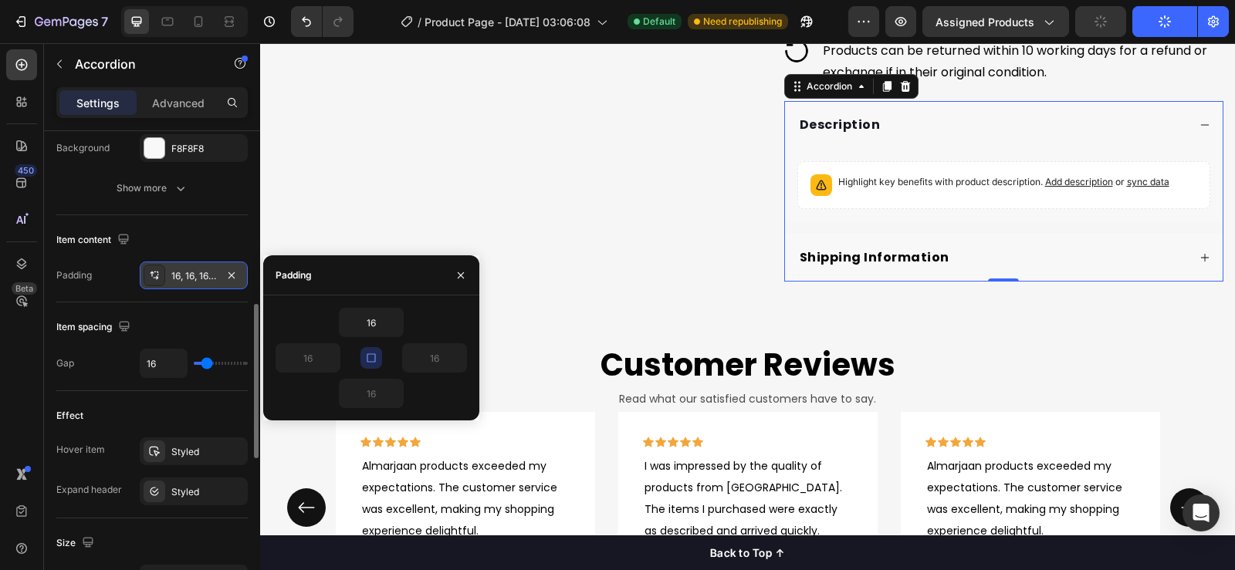
click at [374, 362] on icon "button" at bounding box center [371, 358] width 8 height 8
click at [373, 393] on input "16" at bounding box center [371, 394] width 63 height 28
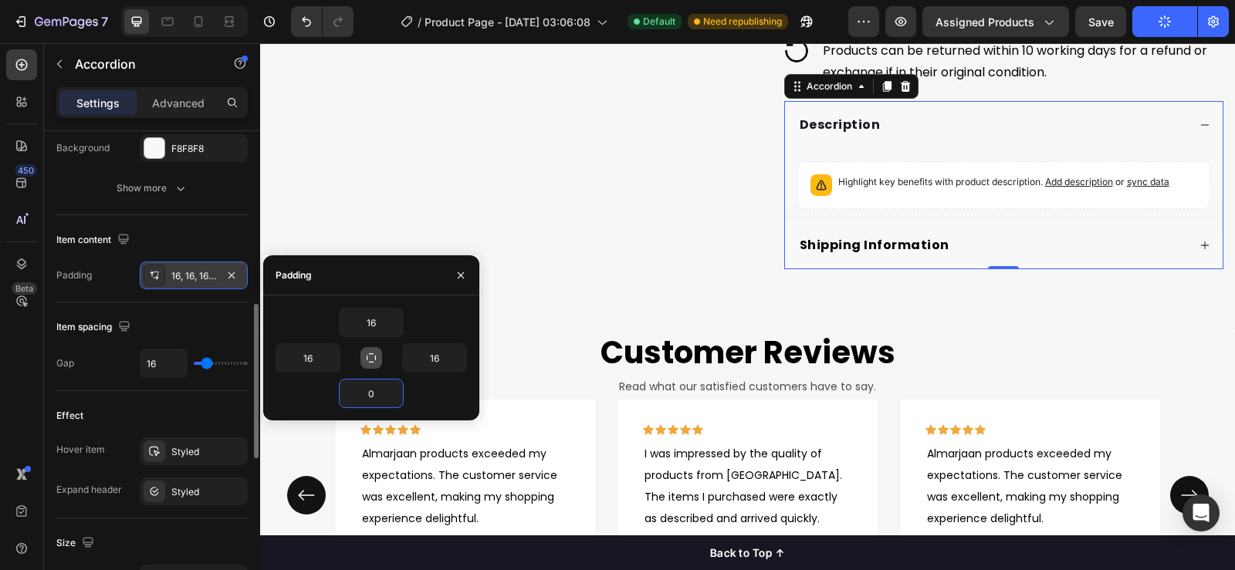
type input "0"
click at [432, 334] on div "16" at bounding box center [371, 322] width 191 height 29
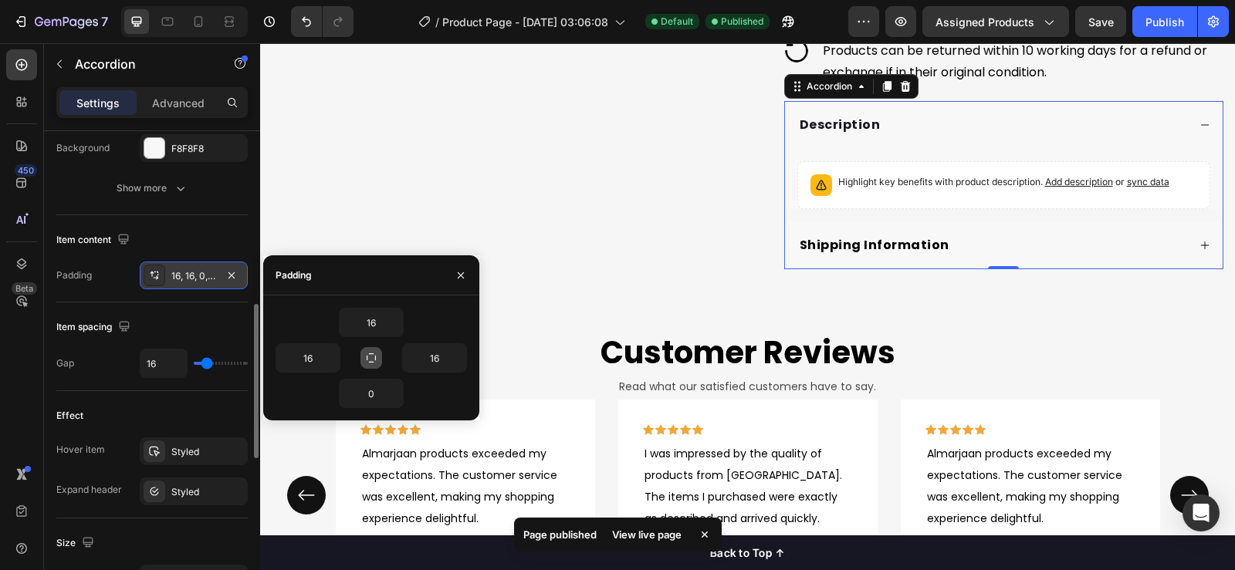
click at [97, 295] on div "Item content Padding 16, 16, 0, 16" at bounding box center [151, 258] width 191 height 87
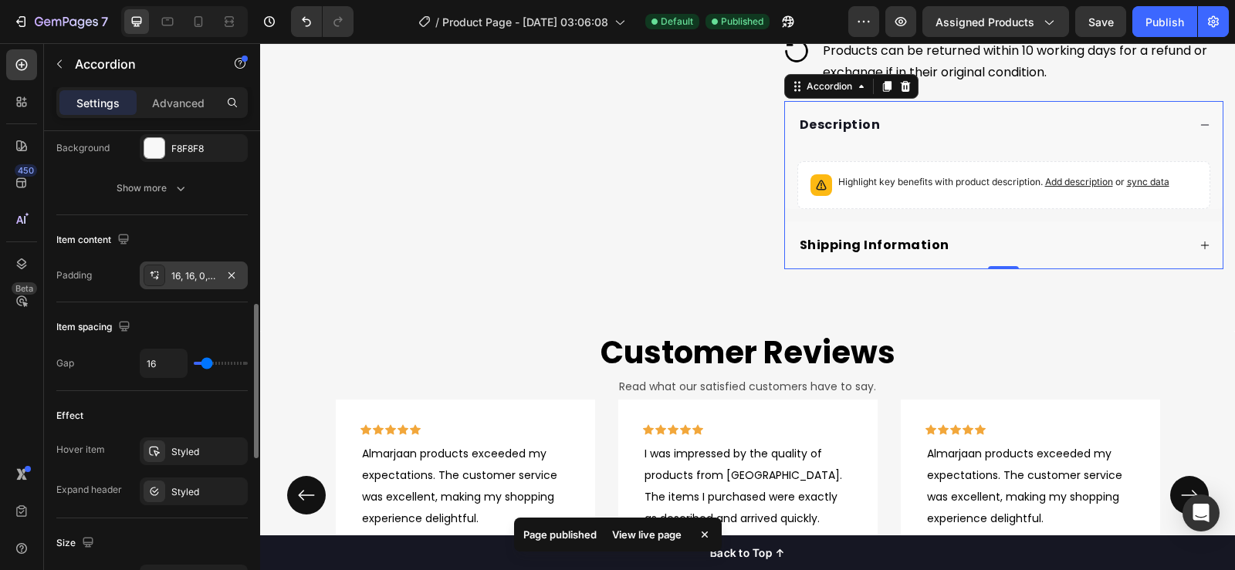
type input "0"
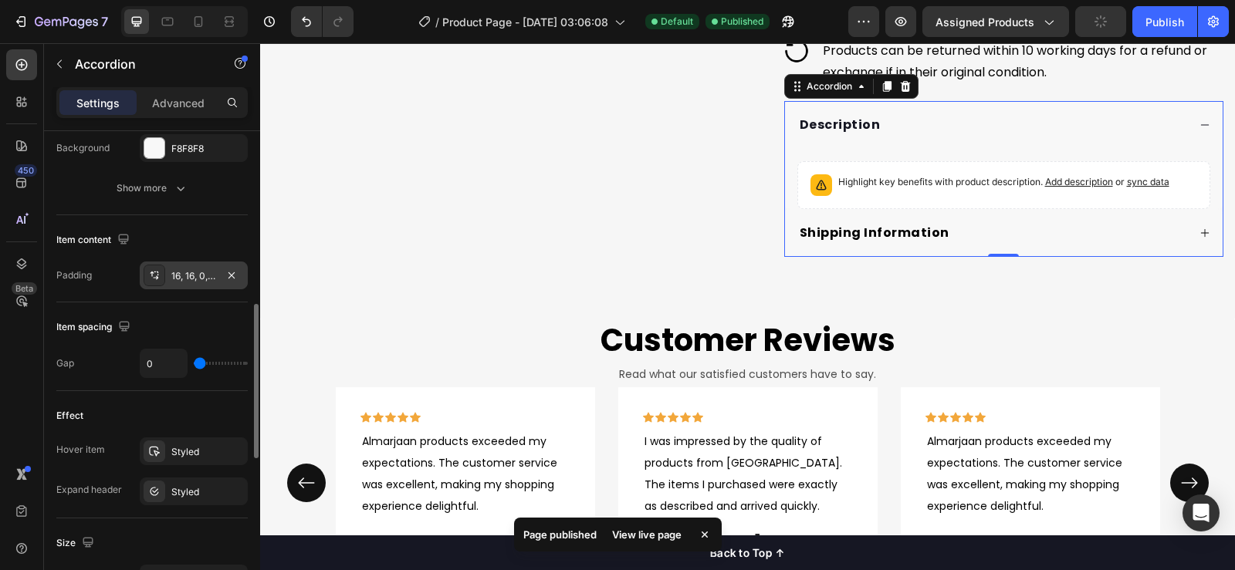
drag, startPoint x: 205, startPoint y: 367, endPoint x: 191, endPoint y: 366, distance: 14.7
type input "0"
click at [194, 365] on input "range" at bounding box center [221, 363] width 54 height 3
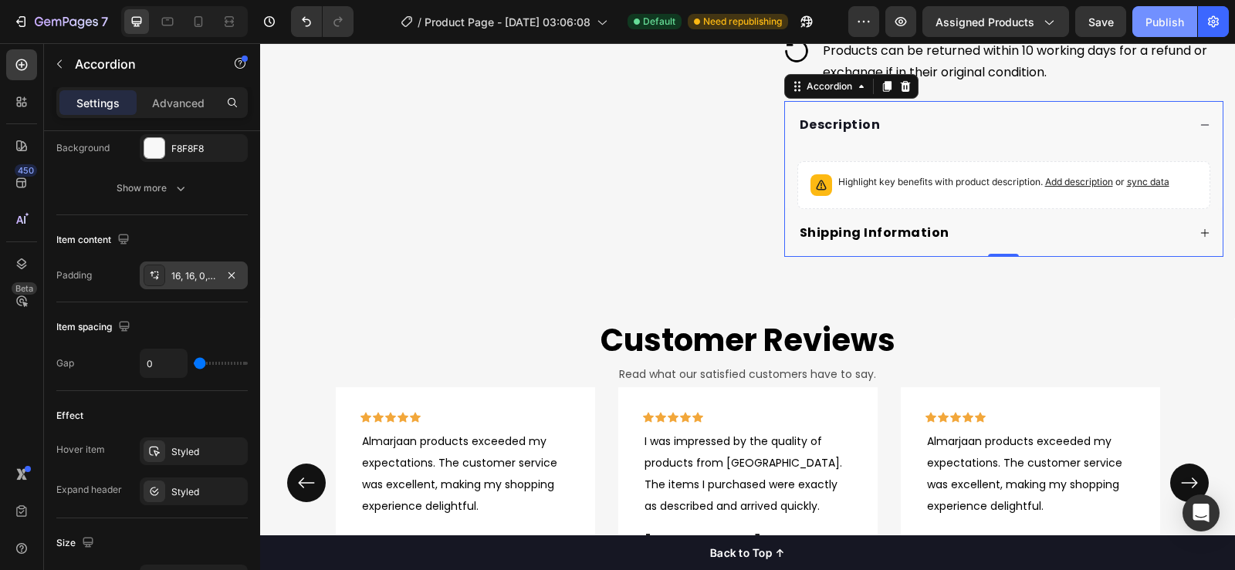
click at [1159, 28] on div "Publish" at bounding box center [1165, 22] width 39 height 16
